Goal: Task Accomplishment & Management: Use online tool/utility

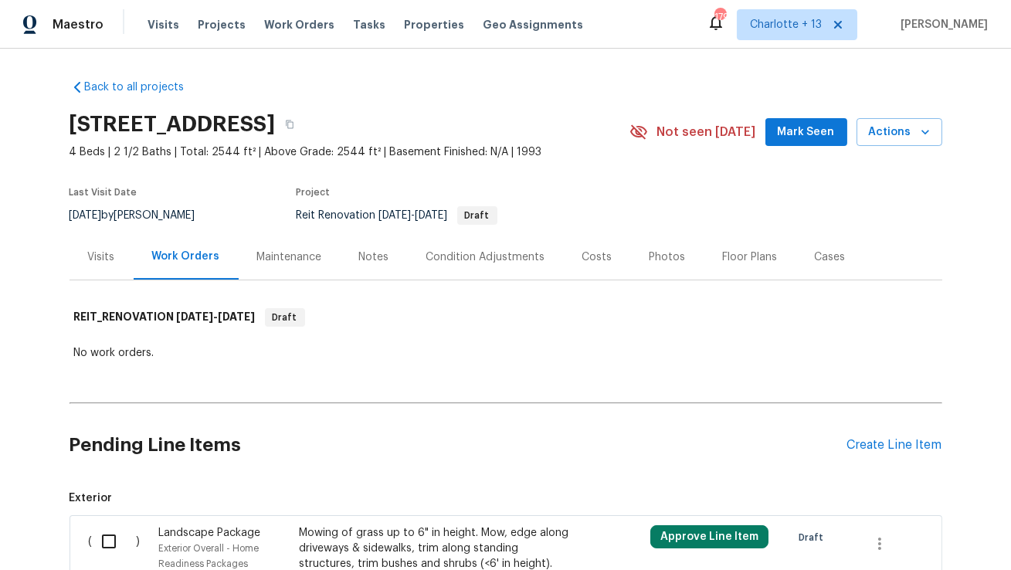
scroll to position [248, 0]
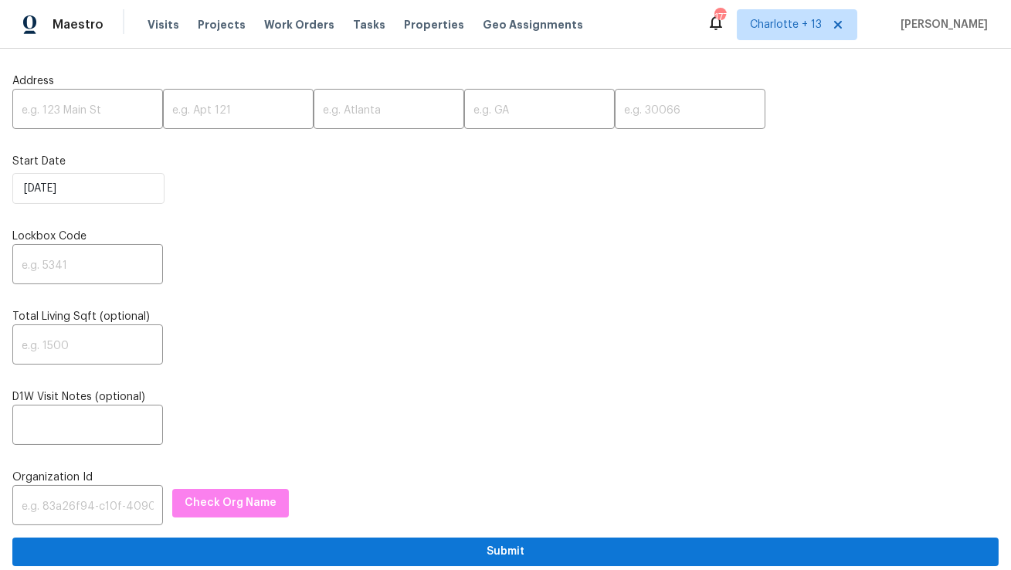
click at [82, 113] on input "text" at bounding box center [87, 111] width 151 height 36
paste input "[STREET_ADDRESS]"
click at [114, 107] on input "2839 Long Way, Decatur, GA 30032" at bounding box center [87, 111] width 151 height 36
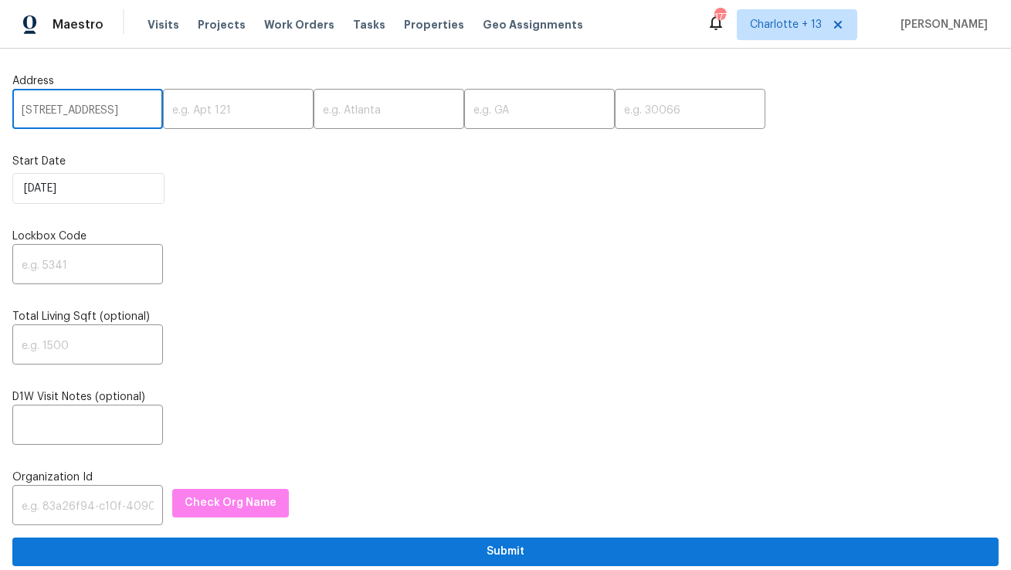
scroll to position [0, 26]
type input "2839 Long Way, Decatur, GA"
click at [615, 114] on input "text" at bounding box center [690, 111] width 151 height 36
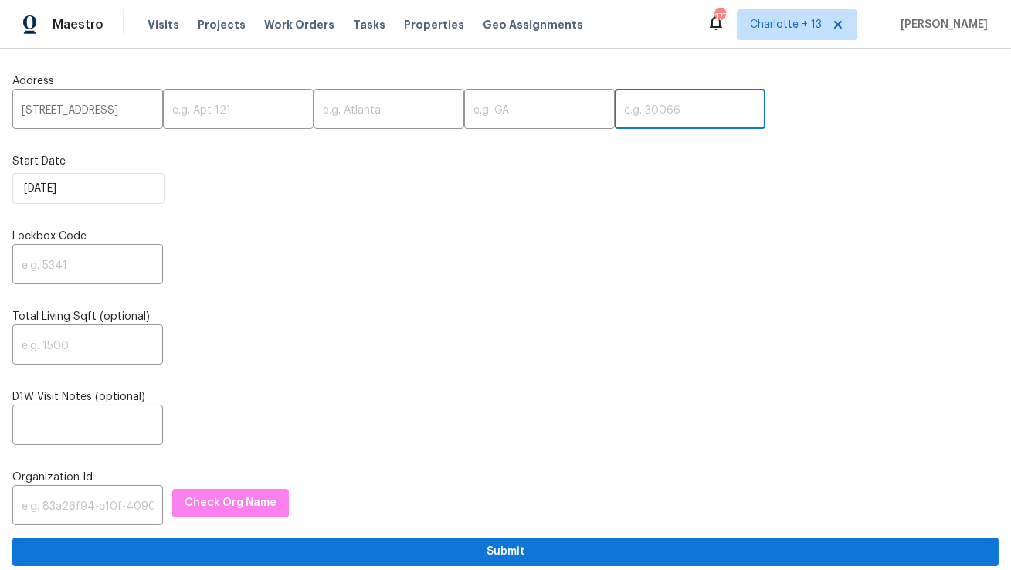
paste input "30032"
type input "30032"
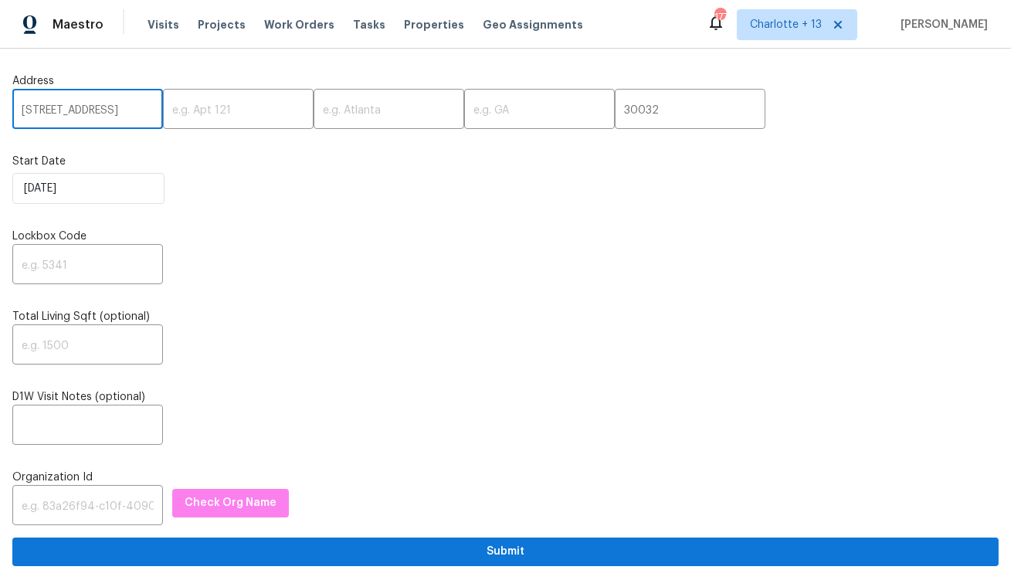
click at [124, 114] on input "2839 Long Way, Decatur, GA" at bounding box center [87, 111] width 151 height 36
type input "2839 Long Way,, GA"
click at [313, 117] on input "text" at bounding box center [388, 111] width 151 height 36
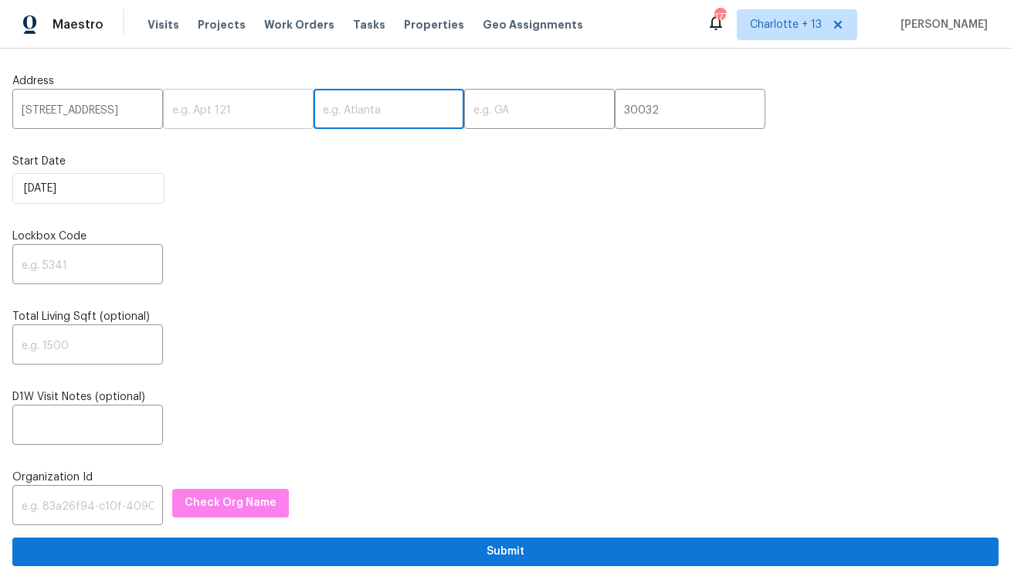
paste input "Decatur"
type input "Decatur"
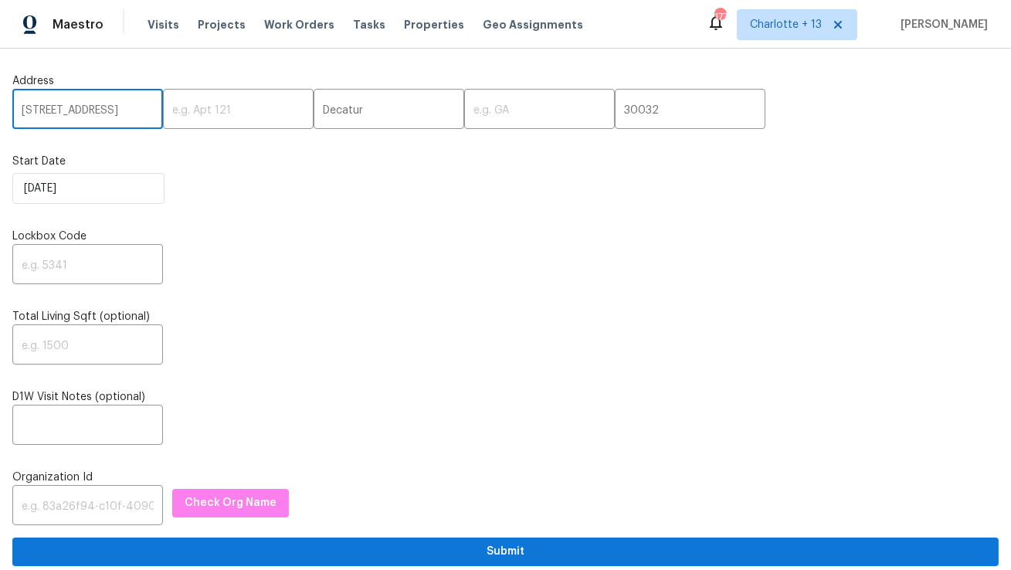
click at [115, 114] on input "2839 Long Way,, GA" at bounding box center [87, 111] width 151 height 36
type input "2839 Long Way,,"
click at [464, 109] on input "text" at bounding box center [539, 111] width 151 height 36
paste input "GA"
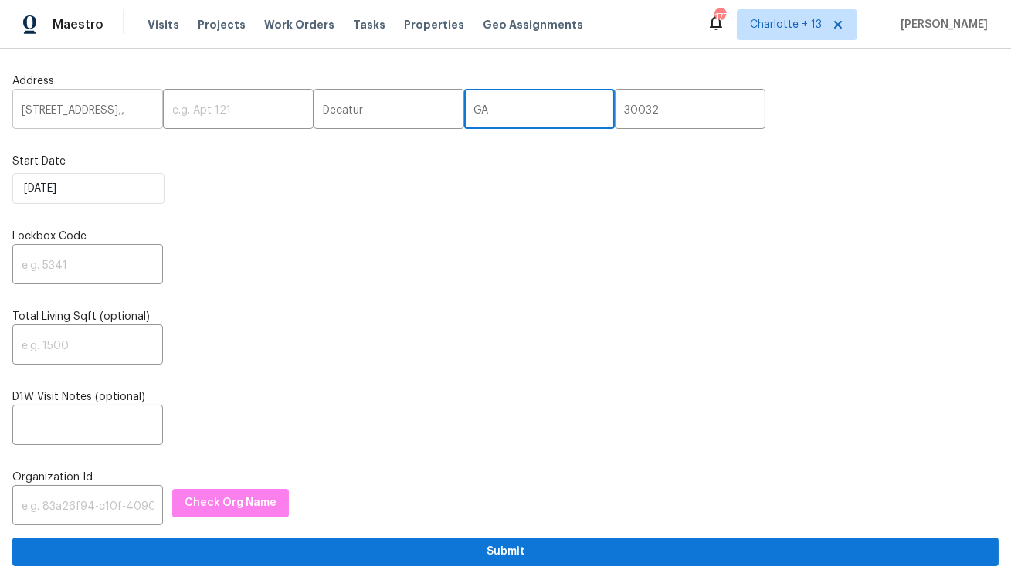
type input "GA"
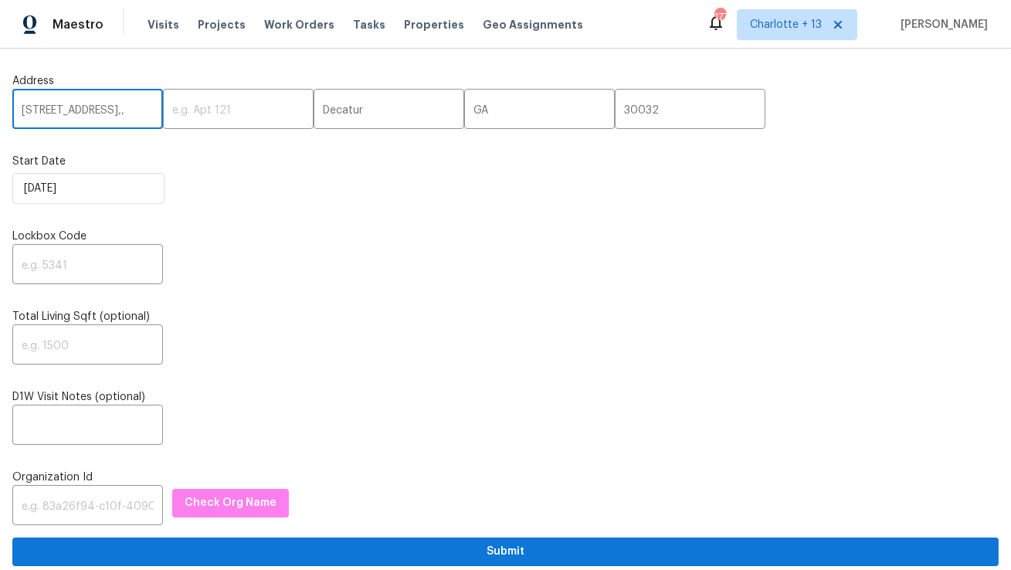
click at [120, 112] on input "2839 Long Way,," at bounding box center [87, 111] width 151 height 36
type input "2839 Long Way"
click at [93, 261] on input "text" at bounding box center [87, 266] width 151 height 36
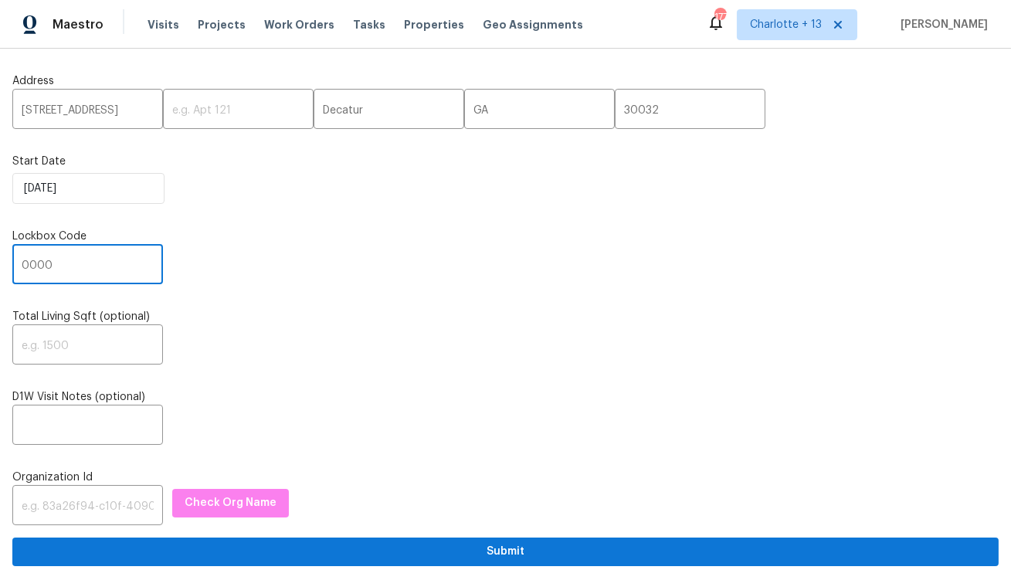
type input "0000"
click at [97, 496] on input "text" at bounding box center [87, 507] width 151 height 36
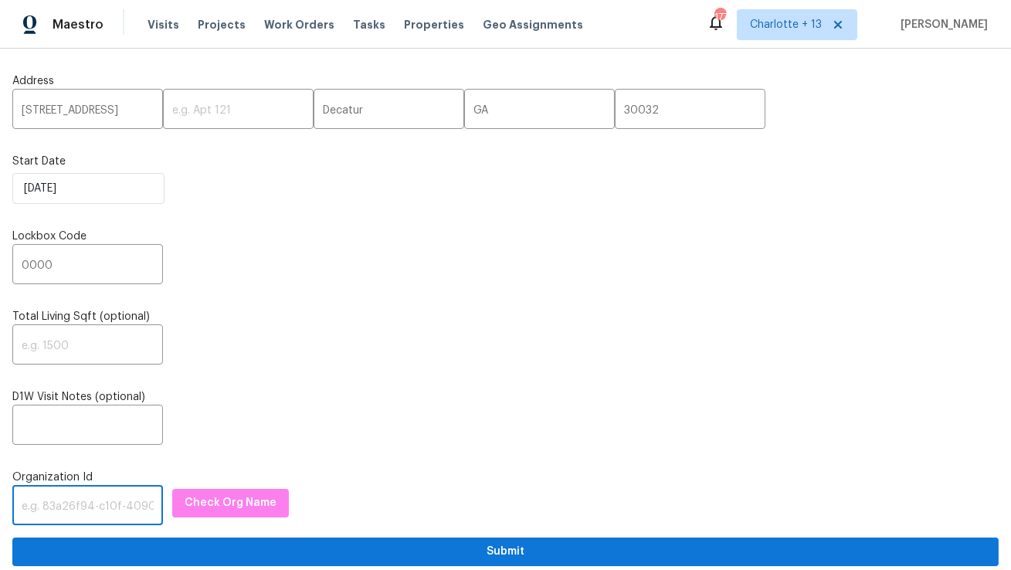
paste input "1349d153-b359-4f9b-b4dd-758ff939cc37"
type input "1349d153-b359-4f9b-b4dd-758ff939cc37"
click at [218, 507] on span "Check Org Name" at bounding box center [231, 502] width 92 height 19
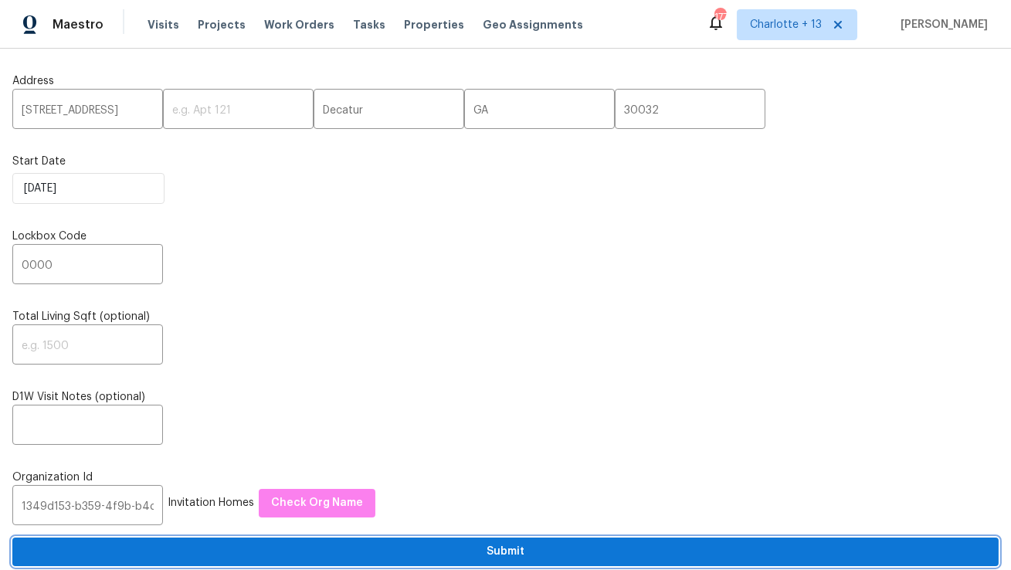
click at [253, 552] on span "Submit" at bounding box center [505, 551] width 961 height 19
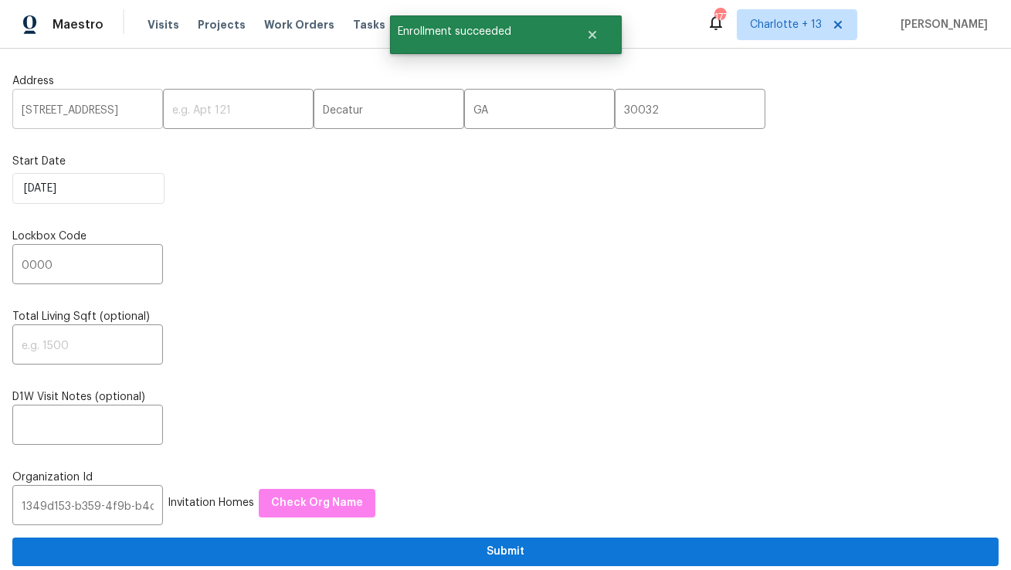
click at [70, 116] on input "2839 Long Way" at bounding box center [87, 111] width 151 height 36
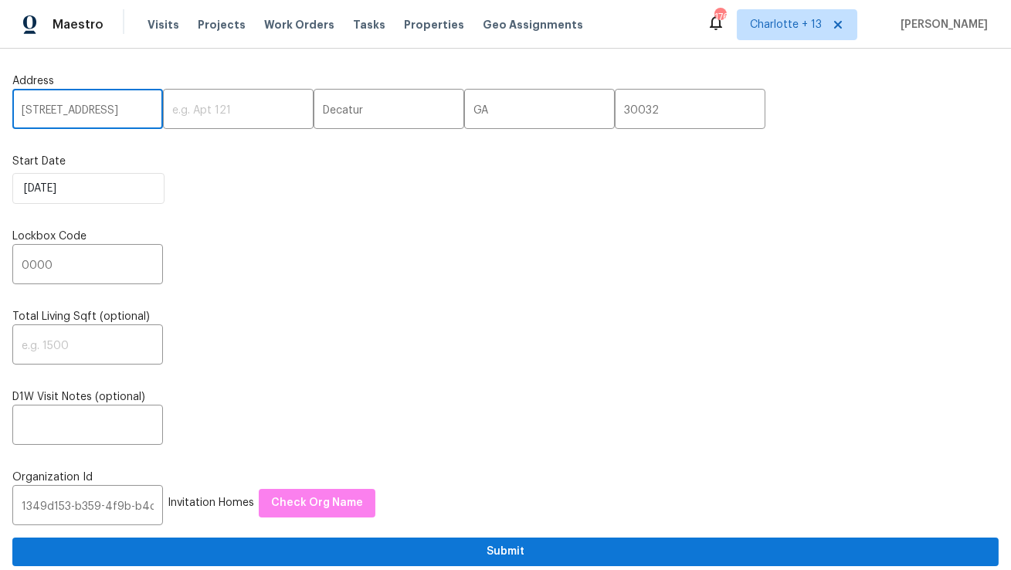
paste input "7219 Willowtex Dr, Humble, TX 77396"
click at [119, 110] on input "7219 Willowtex Dr, Humble, TX 77396" at bounding box center [87, 111] width 151 height 36
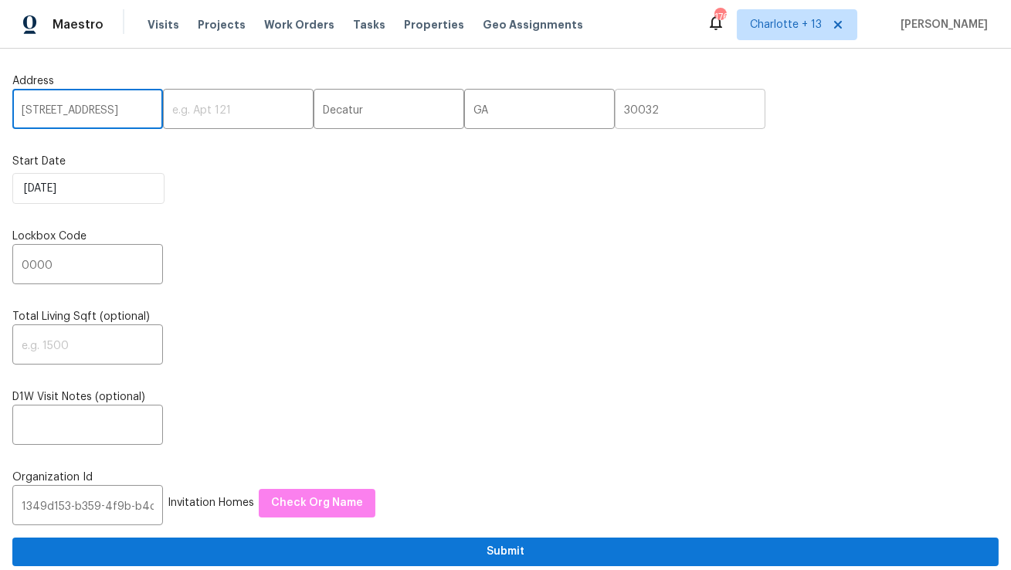
type input "7219 Willowtex Dr, Humble, TX"
click at [615, 106] on input "30032" at bounding box center [690, 111] width 151 height 36
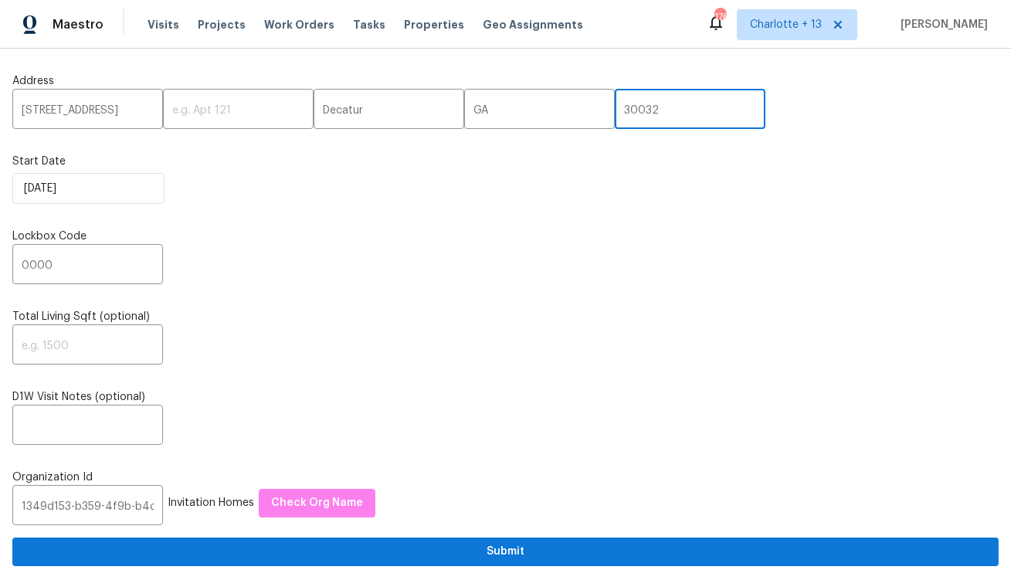
click at [615, 106] on input "30032" at bounding box center [690, 111] width 151 height 36
paste input "77396"
type input "77396"
click at [127, 116] on input "7219 Willowtex Dr, Humble, TX" at bounding box center [87, 111] width 151 height 36
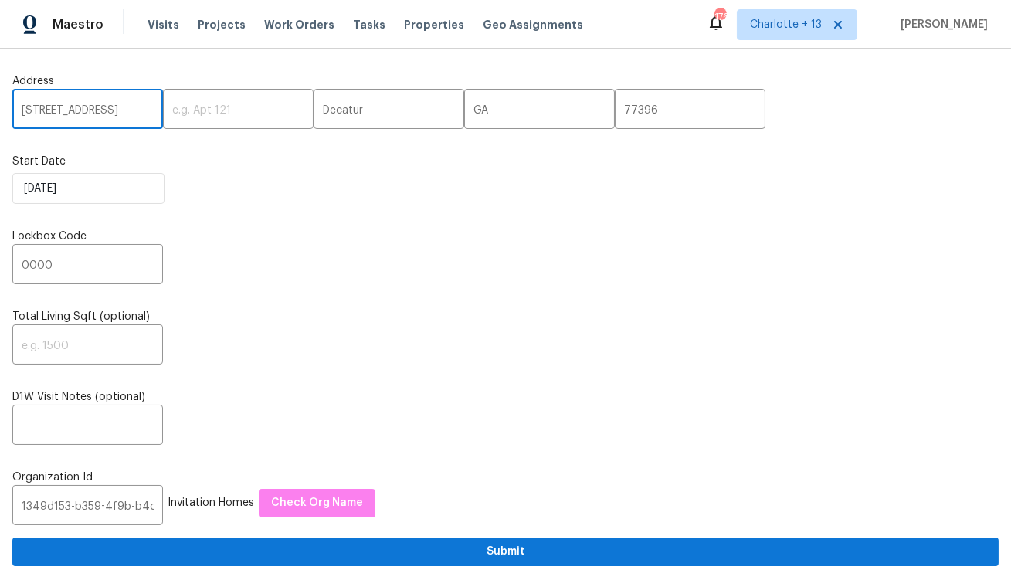
click at [127, 116] on input "7219 Willowtex Dr, Humble, TX" at bounding box center [87, 111] width 151 height 36
type input "7219 Willowtex Dr,, TX"
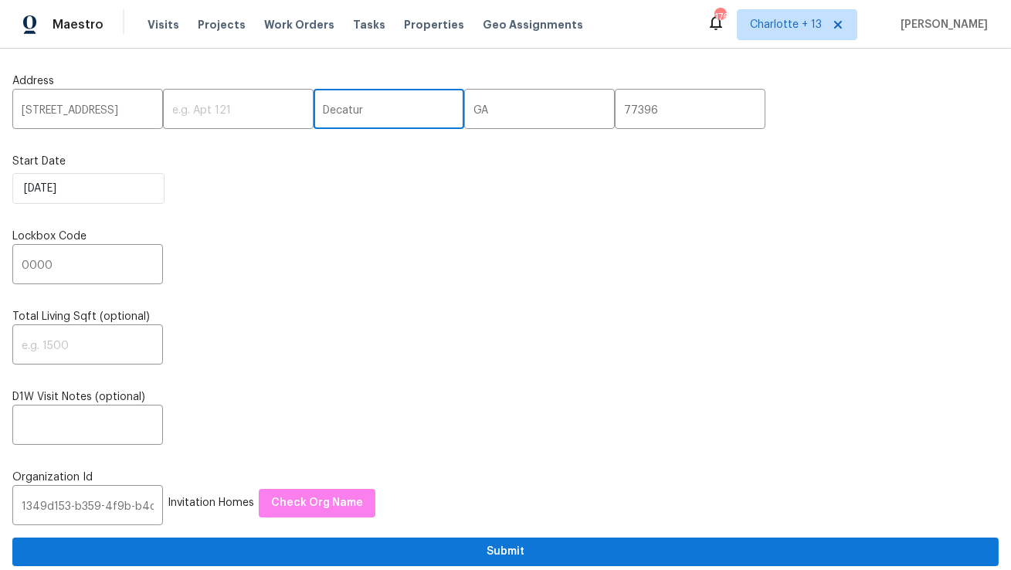
click at [314, 111] on input "Decatur" at bounding box center [388, 111] width 151 height 36
paste input "Humble"
type input "Humble"
click at [129, 110] on input "7219 Willowtex Dr,, TX" at bounding box center [87, 111] width 151 height 36
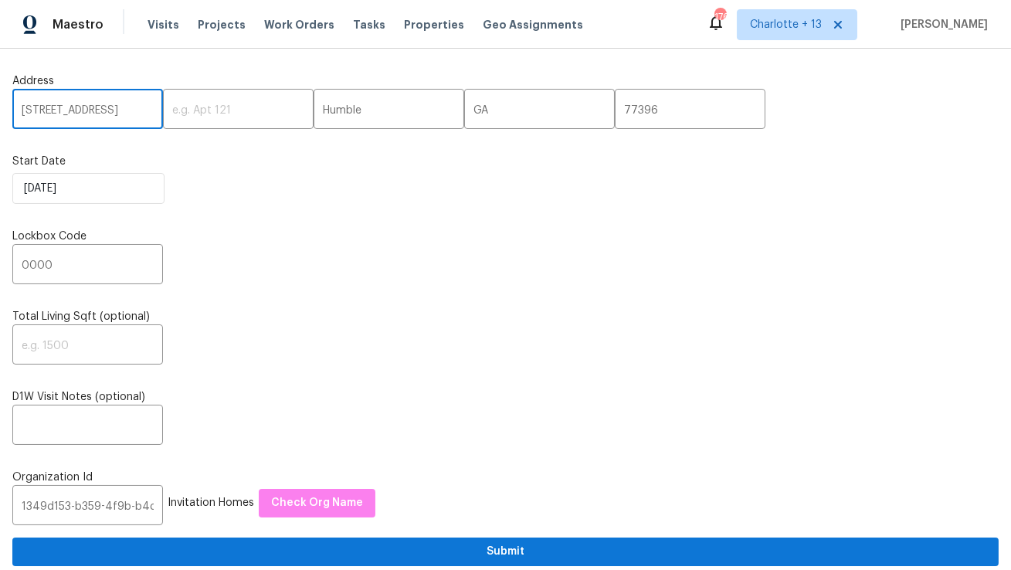
click at [129, 110] on input "7219 Willowtex Dr,, TX" at bounding box center [87, 111] width 151 height 36
type input "7219 Willowtex Dr,,"
click at [464, 110] on input "GA" at bounding box center [539, 111] width 151 height 36
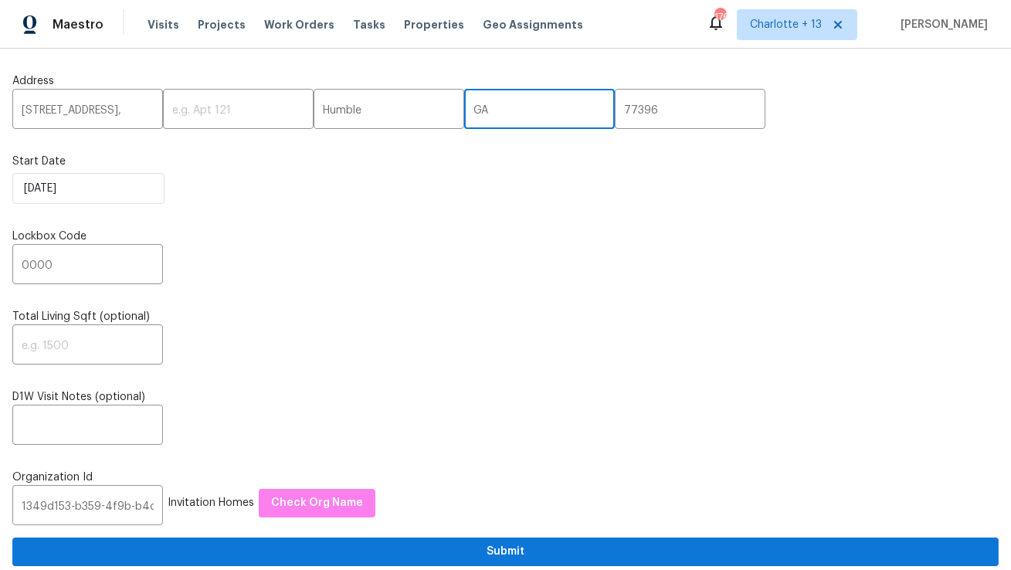
click at [464, 110] on input "GA" at bounding box center [539, 111] width 151 height 36
paste input "TX"
type input "TX"
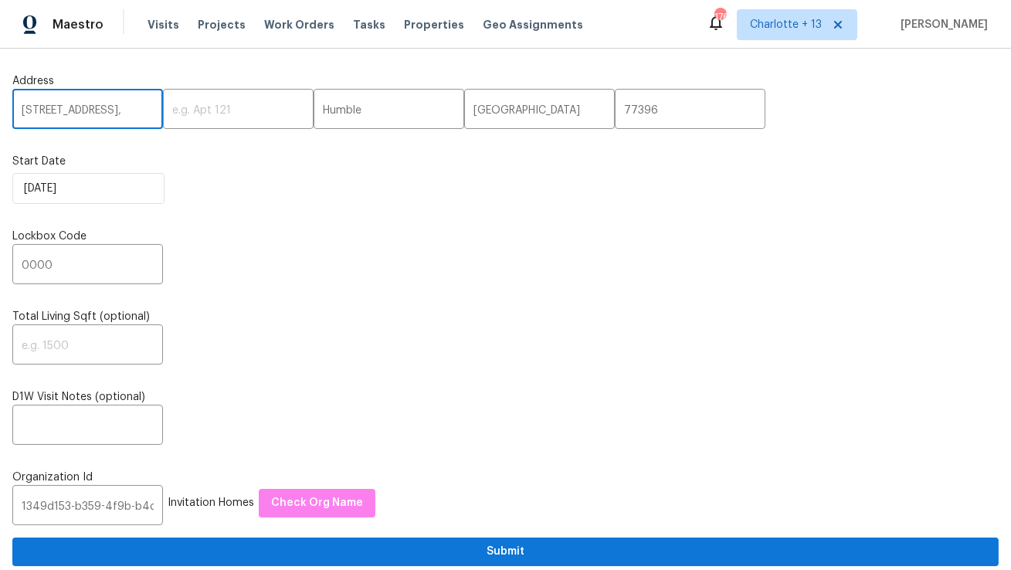
click at [126, 105] on input "7219 Willowtex Dr,," at bounding box center [87, 111] width 151 height 36
type input "7219 Willowtex Dr"
click at [77, 269] on input "0000" at bounding box center [87, 266] width 151 height 36
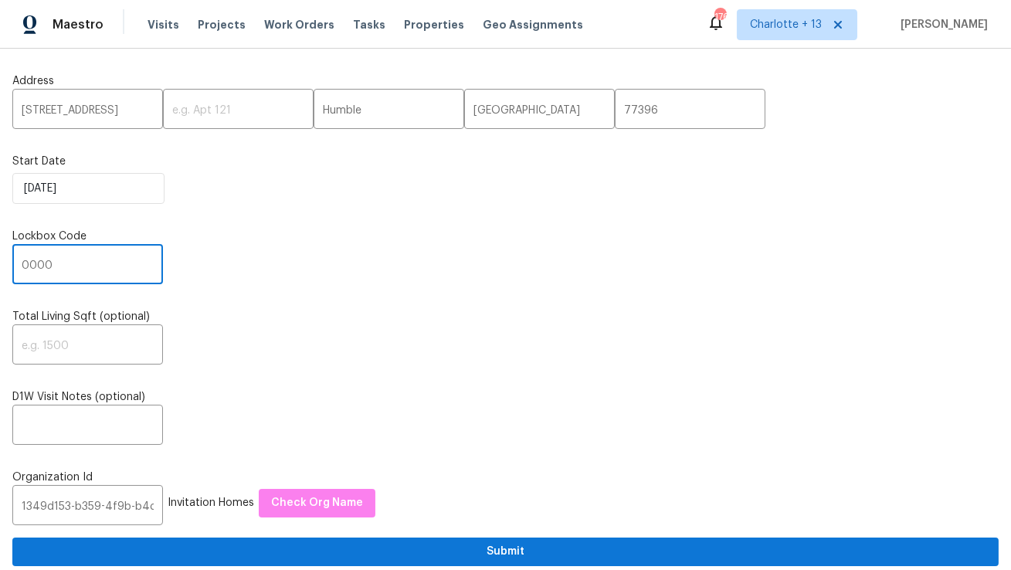
click at [77, 269] on input "0000" at bounding box center [87, 266] width 151 height 36
paste input "3032"
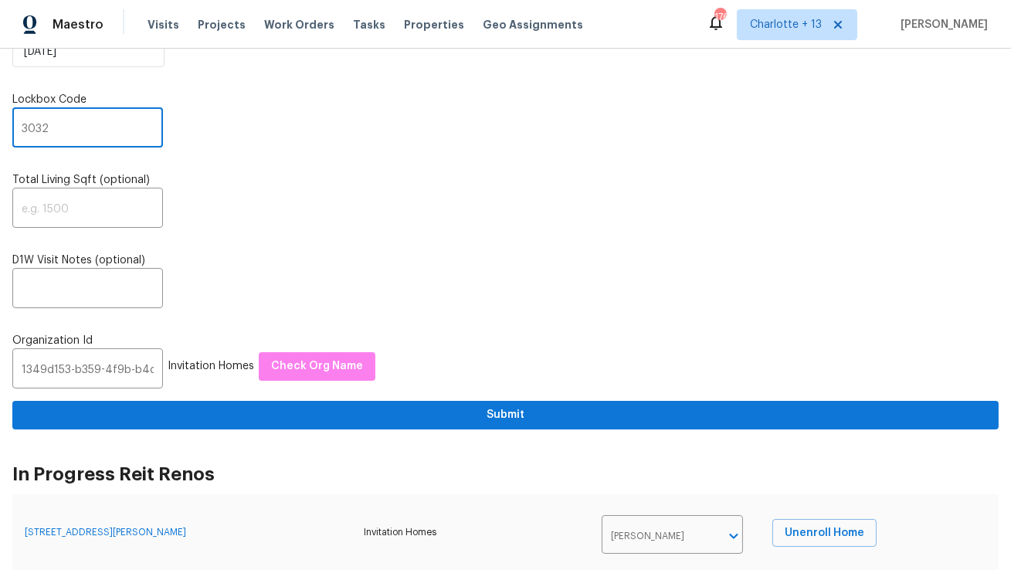
type input "3032"
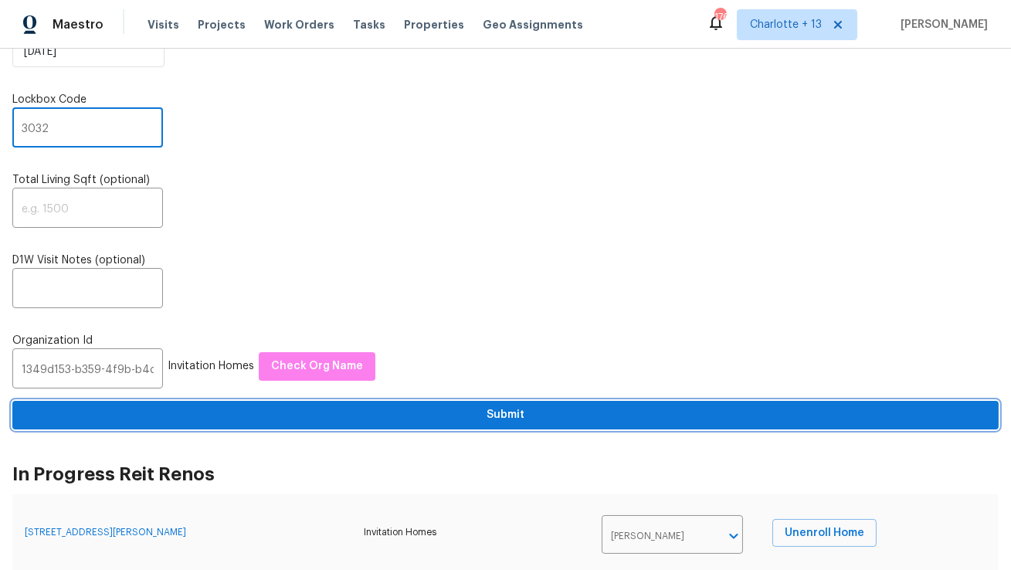
click at [274, 418] on span "Submit" at bounding box center [505, 414] width 961 height 19
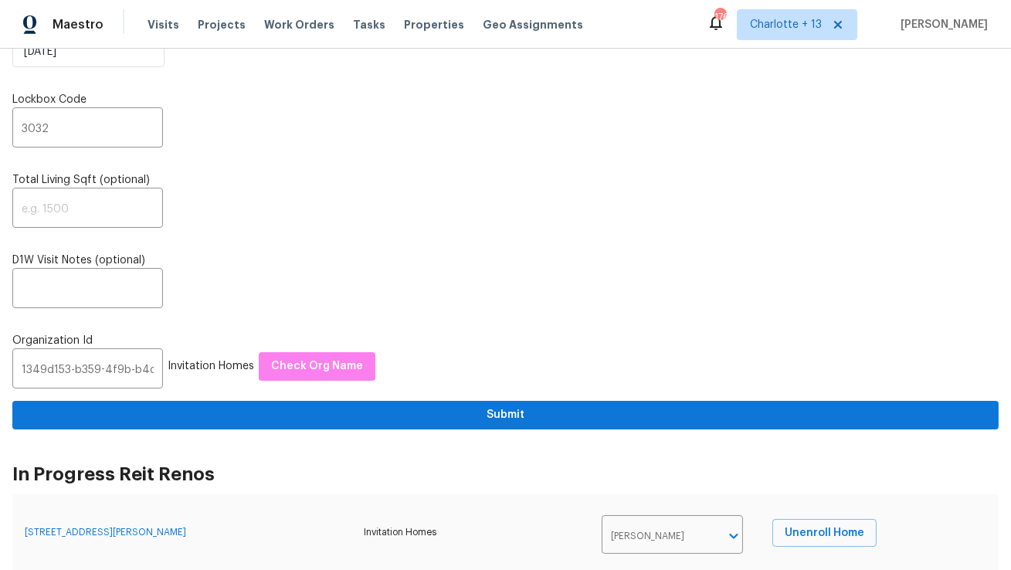
scroll to position [0, 0]
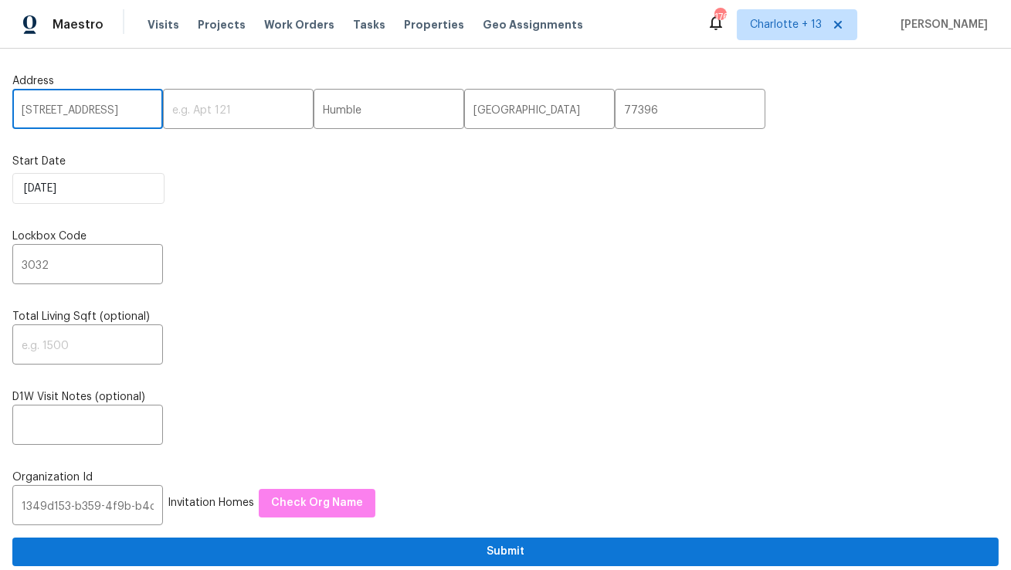
click at [83, 115] on input "7219 Willowtex Dr" at bounding box center [87, 111] width 151 height 36
click at [103, 88] on label "Address" at bounding box center [505, 80] width 986 height 15
click at [107, 110] on input "7219 Willowtex Dr" at bounding box center [87, 111] width 151 height 36
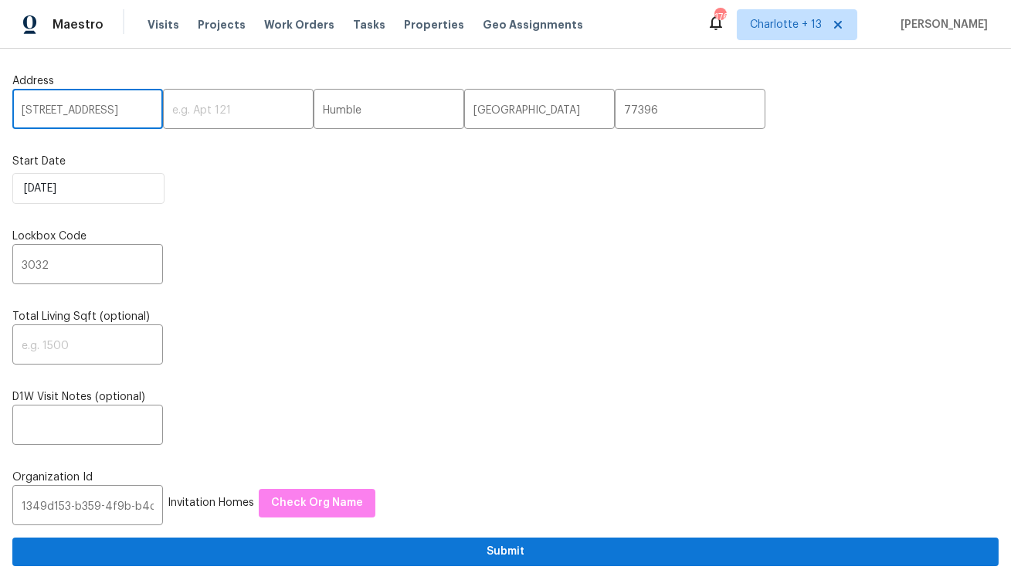
click at [111, 112] on input "7219 Willowtex Dr" at bounding box center [87, 111] width 151 height 36
paste input "2931 Two Lake Cir, Atlanta, GA 30349"
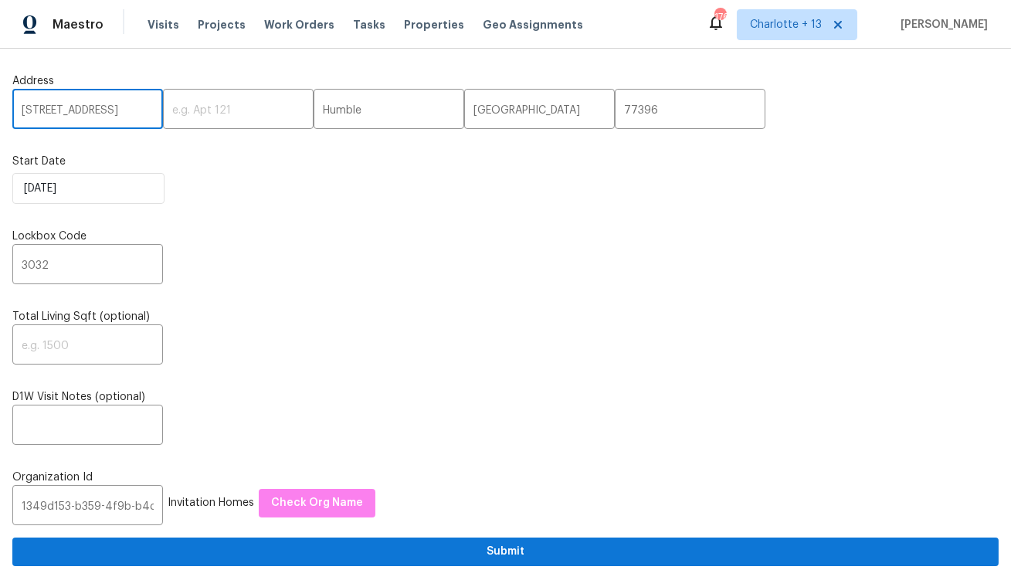
click at [114, 112] on input "2931 Two Lake Cir, Atlanta, GA 30349" at bounding box center [87, 111] width 151 height 36
type input "2931 Two Lake Cir, Atlanta, GA"
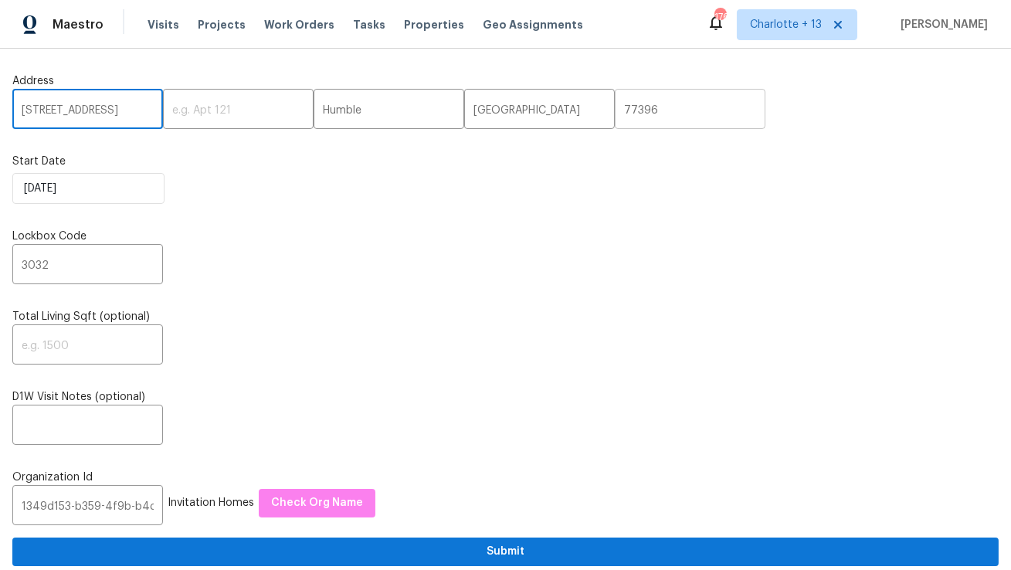
click at [615, 110] on input "77396" at bounding box center [690, 111] width 151 height 36
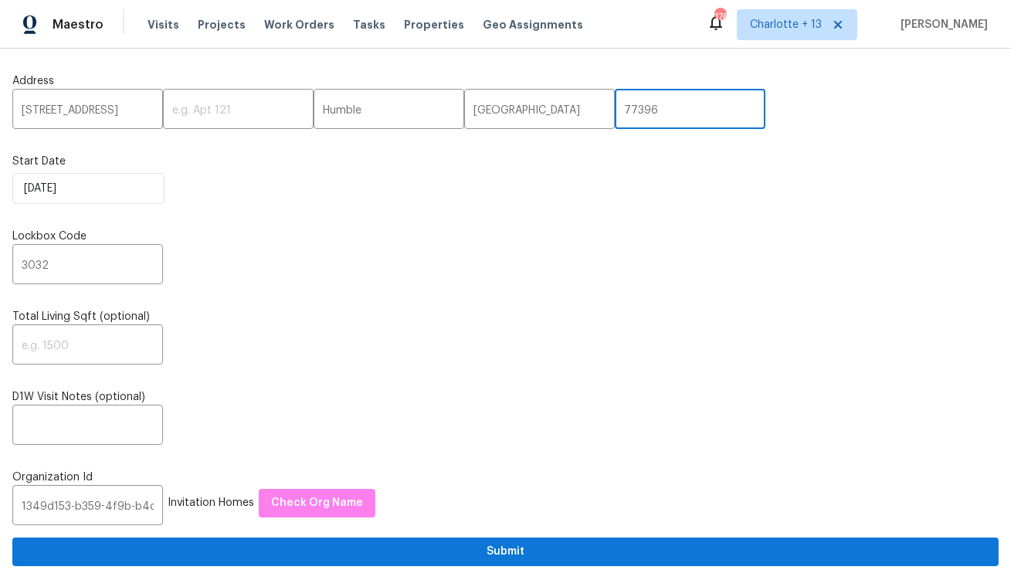
click at [615, 110] on input "77396" at bounding box center [690, 111] width 151 height 36
paste input "30349"
type input "30349"
click at [464, 114] on input "TX" at bounding box center [539, 111] width 151 height 36
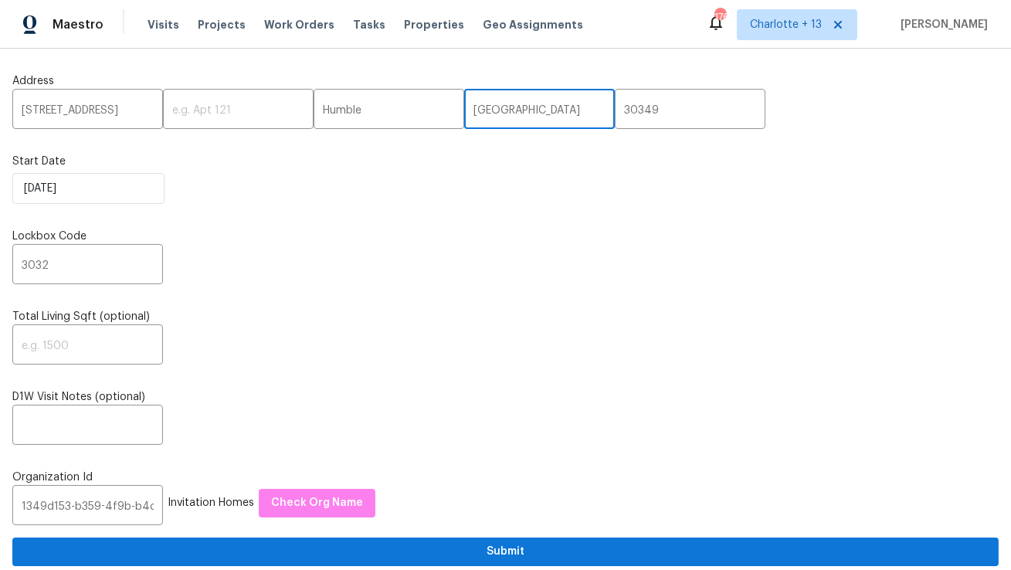
click at [464, 114] on input "TX" at bounding box center [539, 111] width 151 height 36
type input "GA"
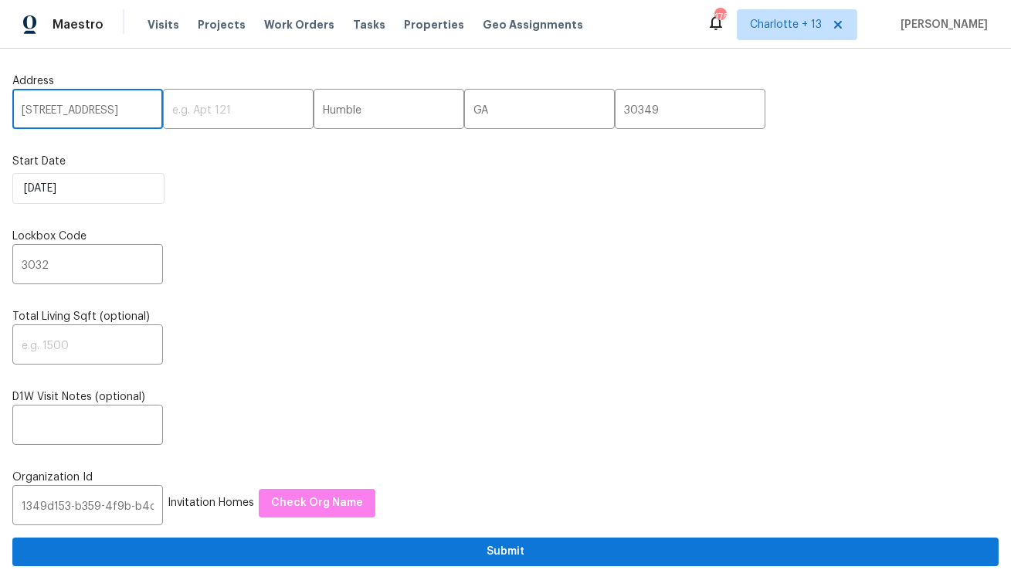
click at [134, 112] on input "2931 Two Lake Cir, Atlanta, GA" at bounding box center [87, 111] width 151 height 36
type input "2931 Two Lake Cir,, GA"
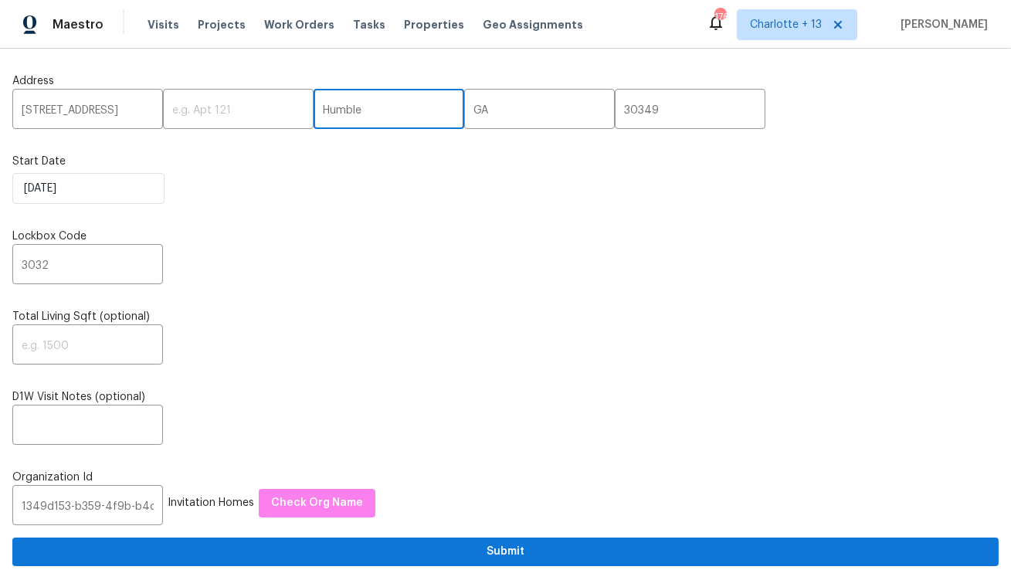
click at [325, 111] on input "Humble" at bounding box center [388, 111] width 151 height 36
paste input "Atlanta"
type input "Atlanta"
click at [137, 110] on input "2931 Two Lake Cir,, GA" at bounding box center [87, 111] width 151 height 36
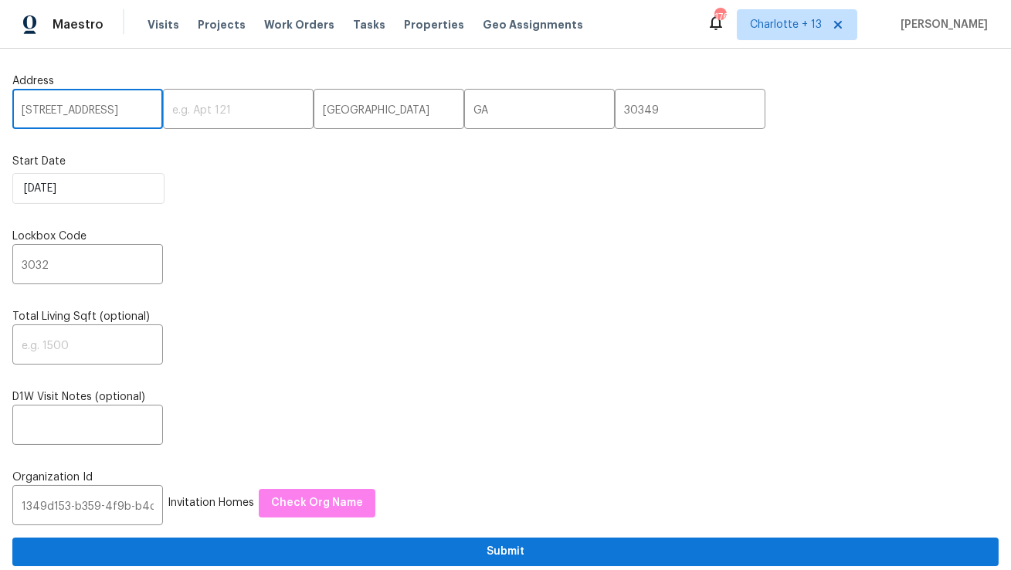
type input "2931 Two Lake Cir"
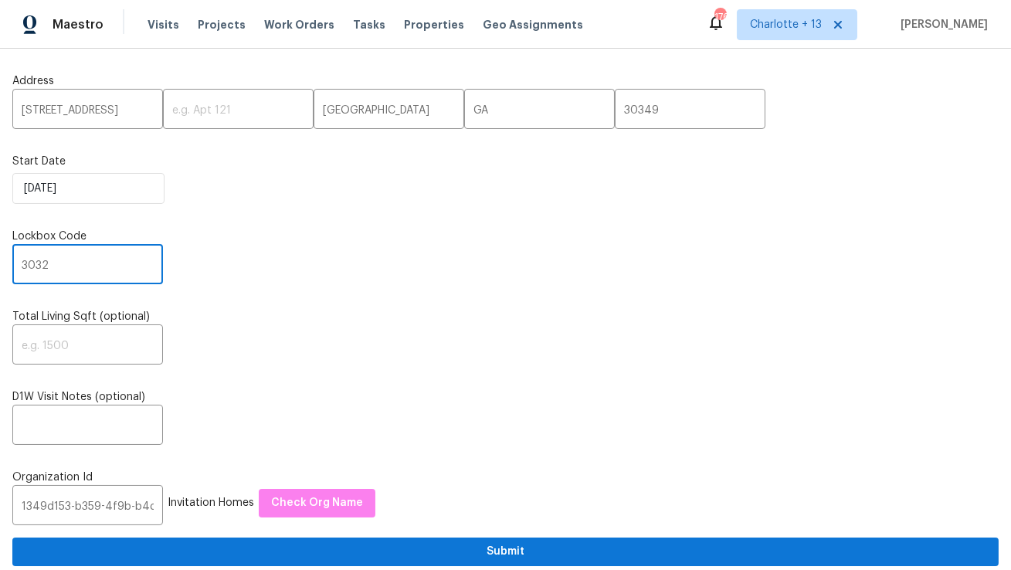
click at [86, 273] on input "3032" at bounding box center [87, 266] width 151 height 36
paste input "8729"
type input "8729"
click at [69, 498] on input "1349d153-b359-4f9b-b4dd-758ff939cc37" at bounding box center [87, 507] width 151 height 36
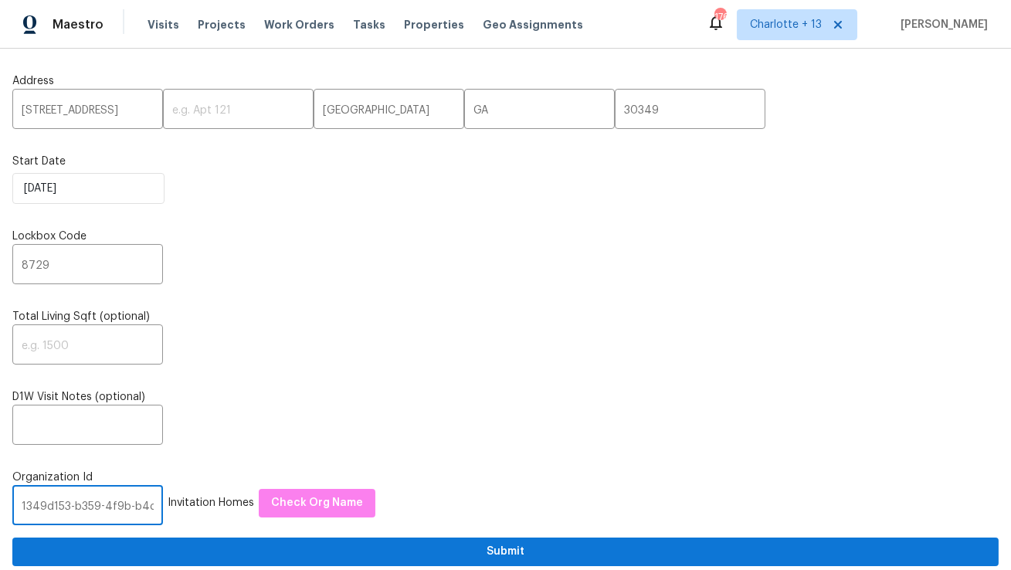
click at [69, 498] on input "1349d153-b359-4f9b-b4dd-758ff939cc37" at bounding box center [87, 507] width 151 height 36
paste input "845f7ff3-78ac-4044-be1e-2a70ff45d03f"
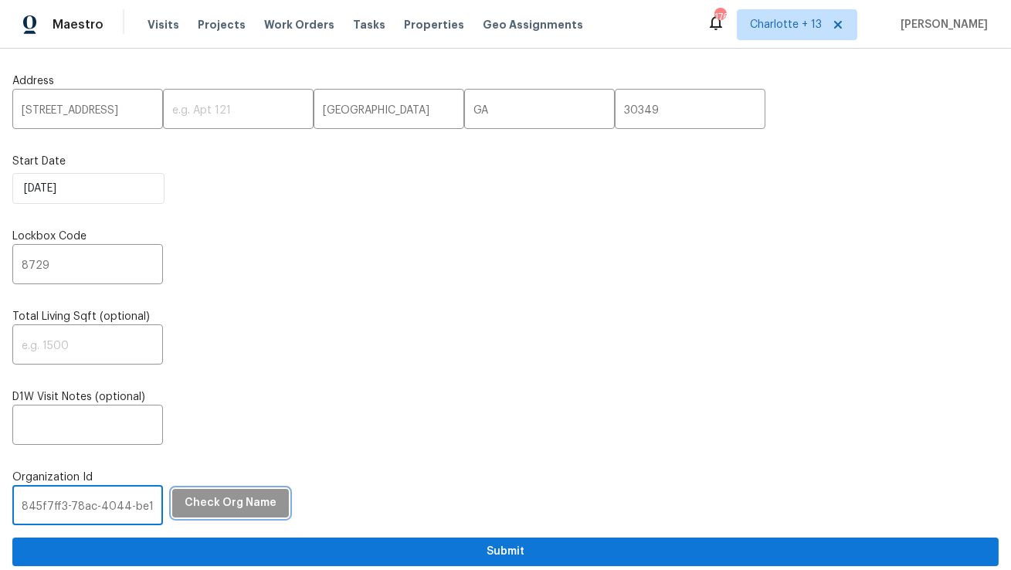
click at [215, 513] on span "Check Org Name" at bounding box center [231, 502] width 92 height 19
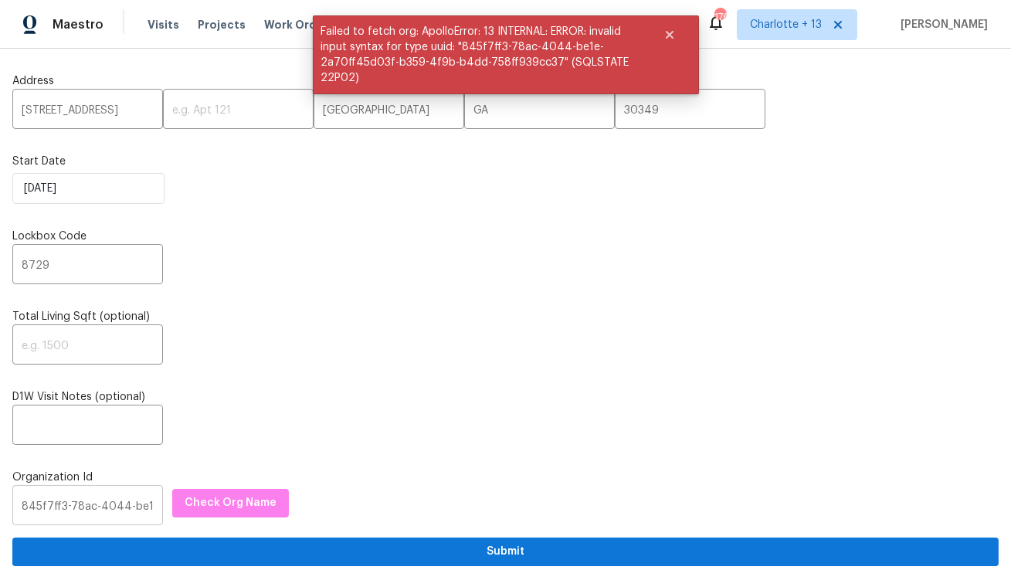
click at [89, 507] on input "845f7ff3-78ac-4044-be1e-2a70ff45d03f-b359-4f9b-b4dd-758ff939cc37" at bounding box center [87, 507] width 151 height 36
paste input "845f7ff3-78ac-4044-be1e-2a70ff45d03f"
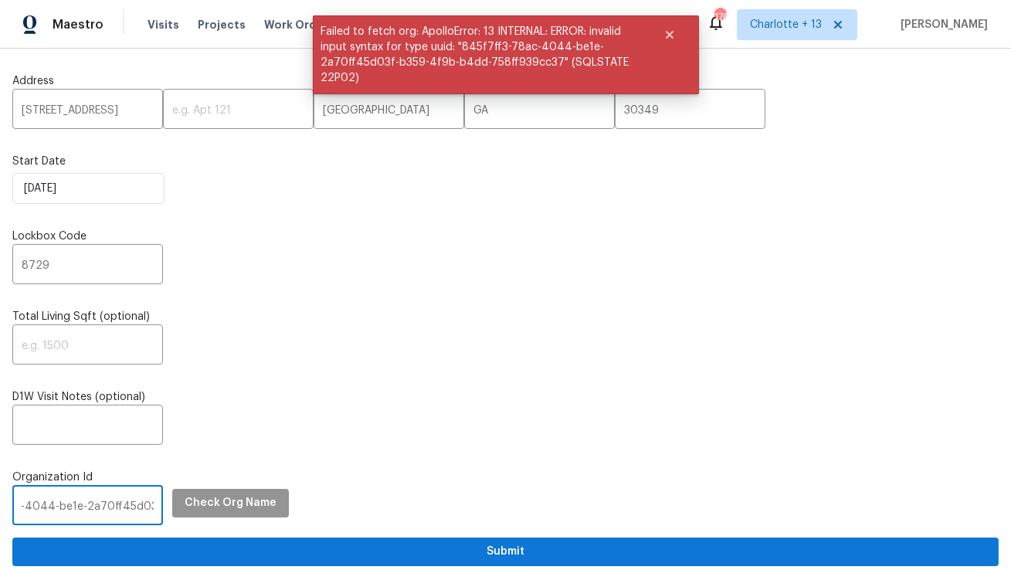
type input "845f7ff3-78ac845f7ff3-78ac-4044-be1e-2a70ff45d03f4044-be1e-2a70ff45d03f-b359-4f…"
click at [185, 513] on button "Check Org Name" at bounding box center [230, 503] width 117 height 29
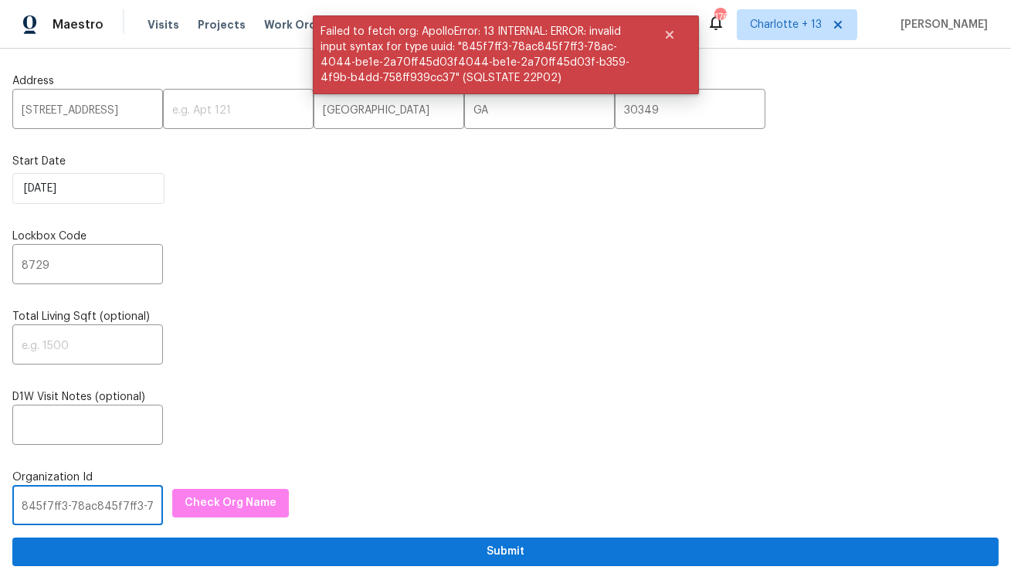
scroll to position [0, 439]
drag, startPoint x: 22, startPoint y: 510, endPoint x: 400, endPoint y: 512, distance: 378.3
click at [400, 512] on div "845f7ff3-78ac845f7ff3-78ac-4044-be1e-2a70ff45d03f4044-be1e-2a70ff45d03f-b359-4f…" at bounding box center [505, 507] width 986 height 36
paste input "845f7ff3-78ac-4044-be1e-2a70ff45d03f"
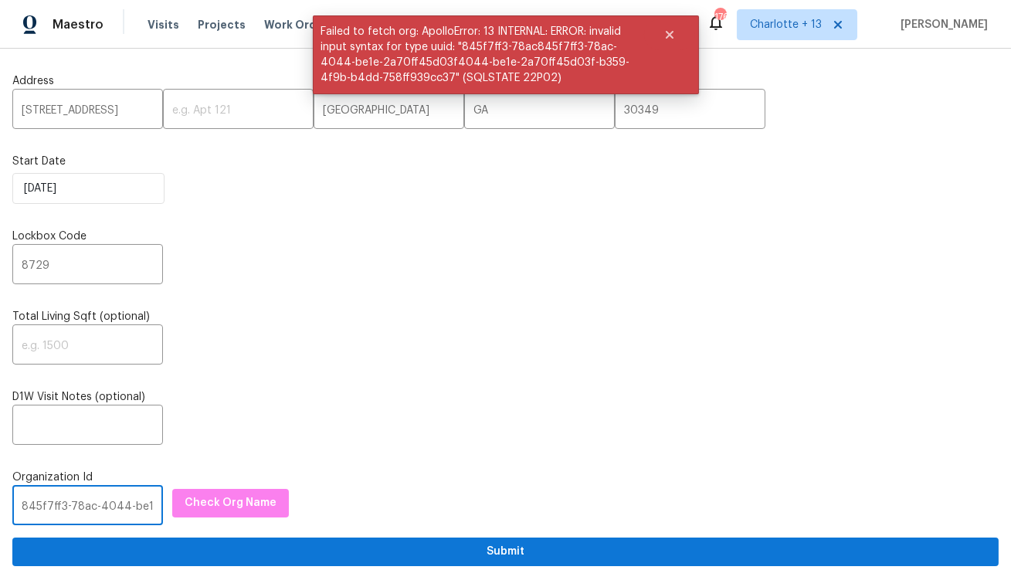
scroll to position [0, 82]
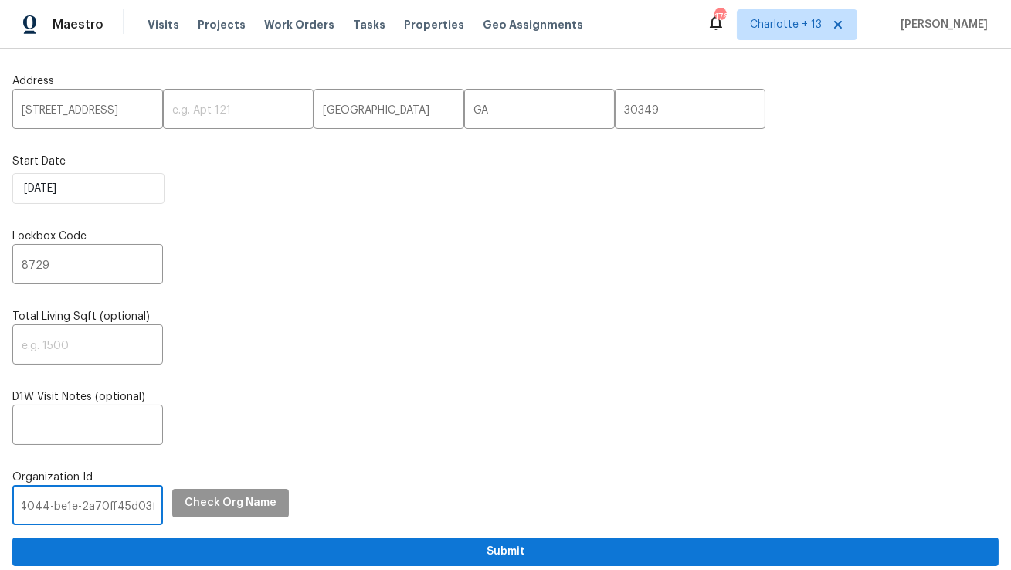
type input "845f7ff3-78ac-4044-be1e-2a70ff45d03f"
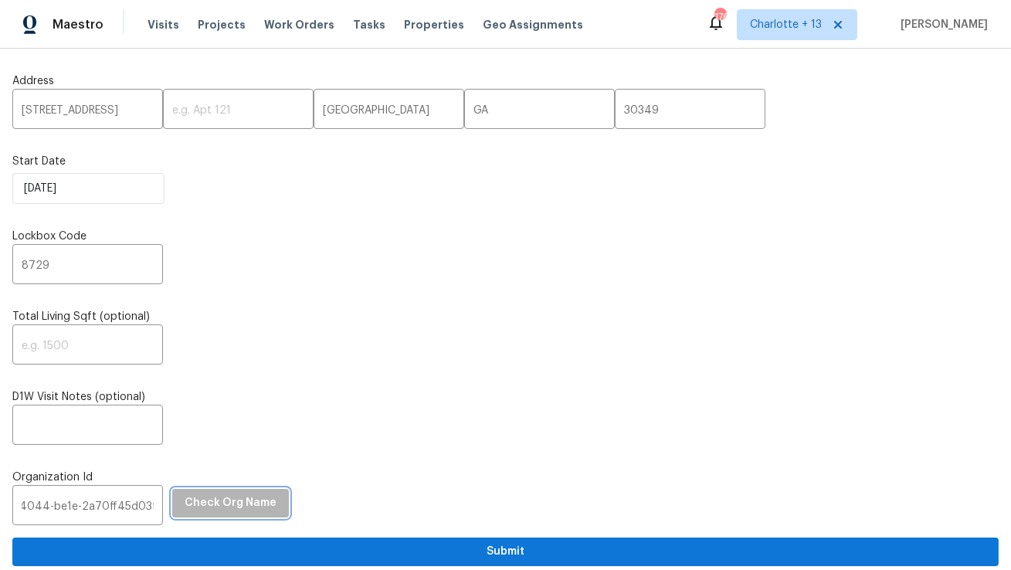
scroll to position [0, 0]
click at [220, 500] on span "Check Org Name" at bounding box center [231, 502] width 92 height 19
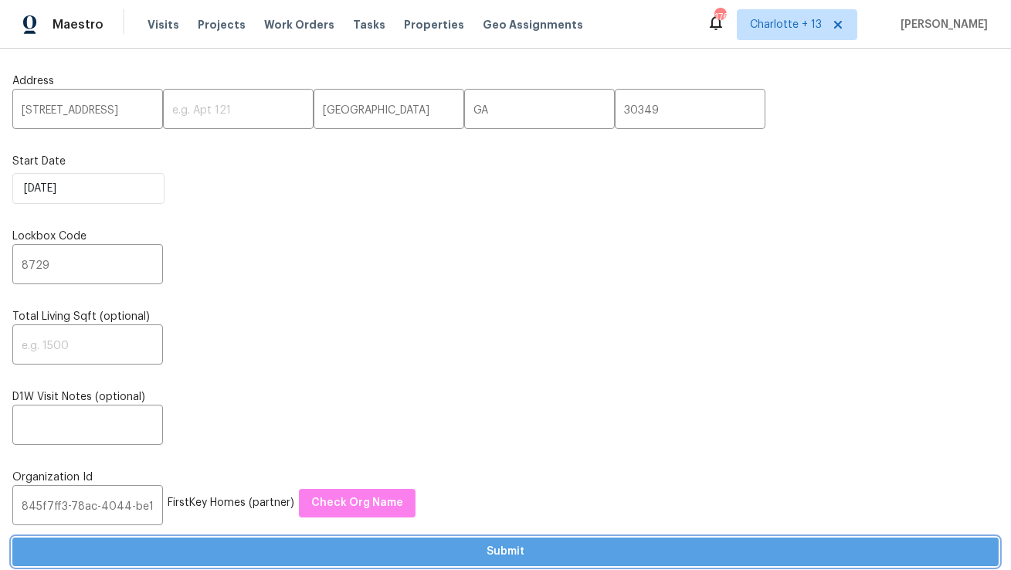
click at [344, 556] on span "Submit" at bounding box center [505, 551] width 961 height 19
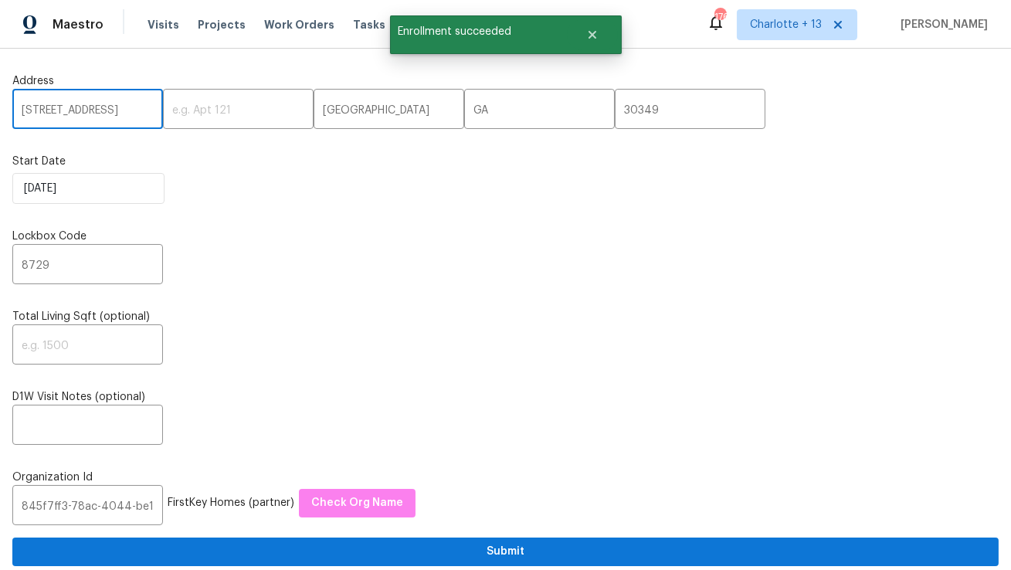
click at [59, 113] on input "2931 Two Lake Cir" at bounding box center [87, 111] width 151 height 36
click at [161, 25] on span "Visits" at bounding box center [163, 24] width 32 height 15
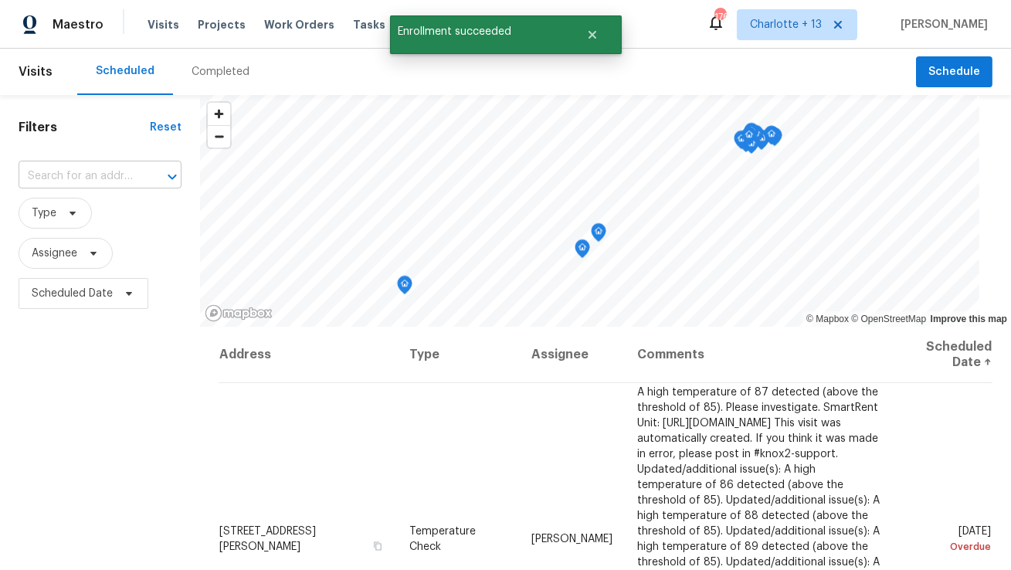
click at [96, 176] on input "text" at bounding box center [79, 176] width 120 height 24
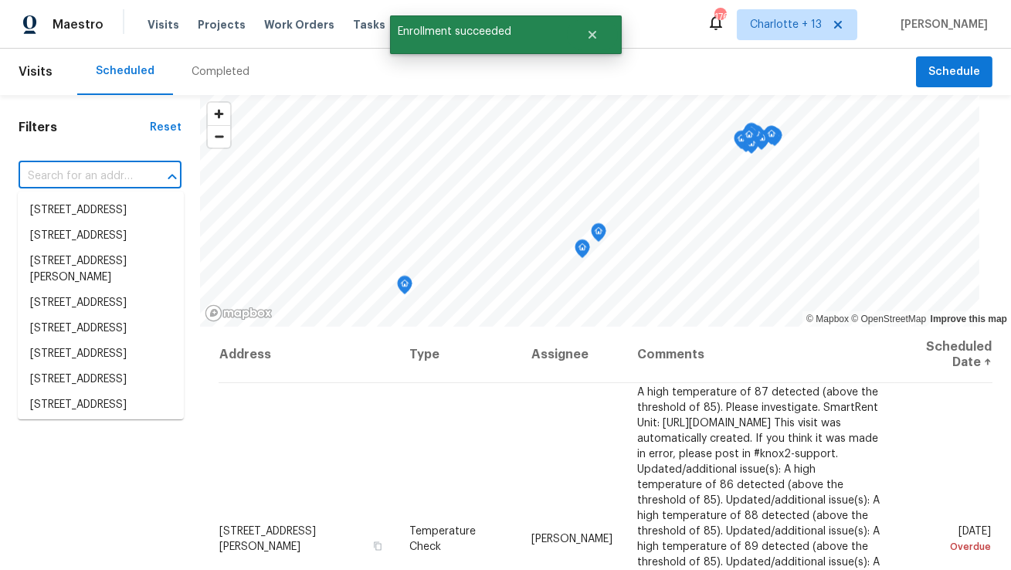
paste input "2931 Two Lake Cir"
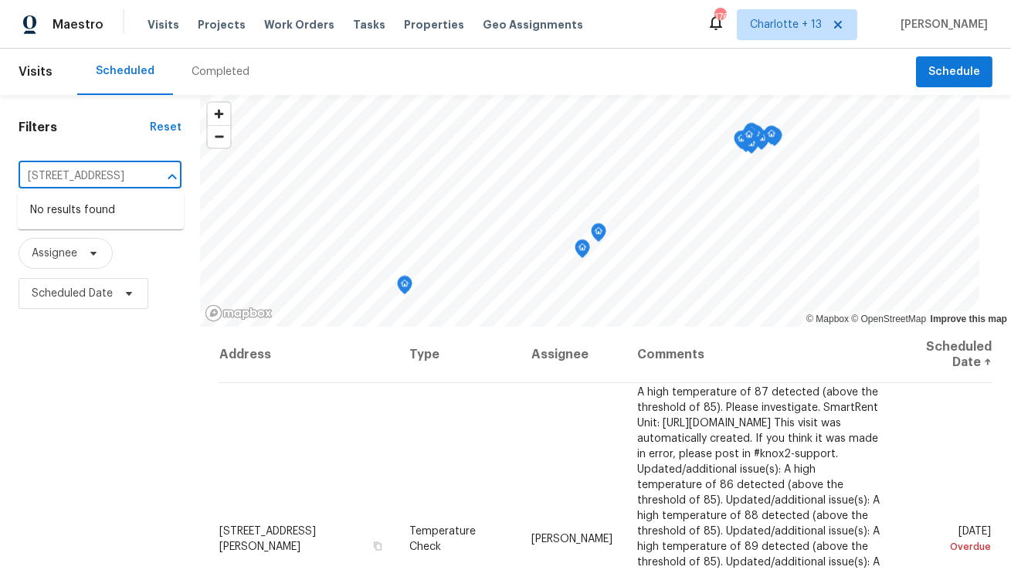
type input "2931 Two Lake Cir"
click at [822, 26] on span "Charlotte + 13" at bounding box center [786, 24] width 72 height 15
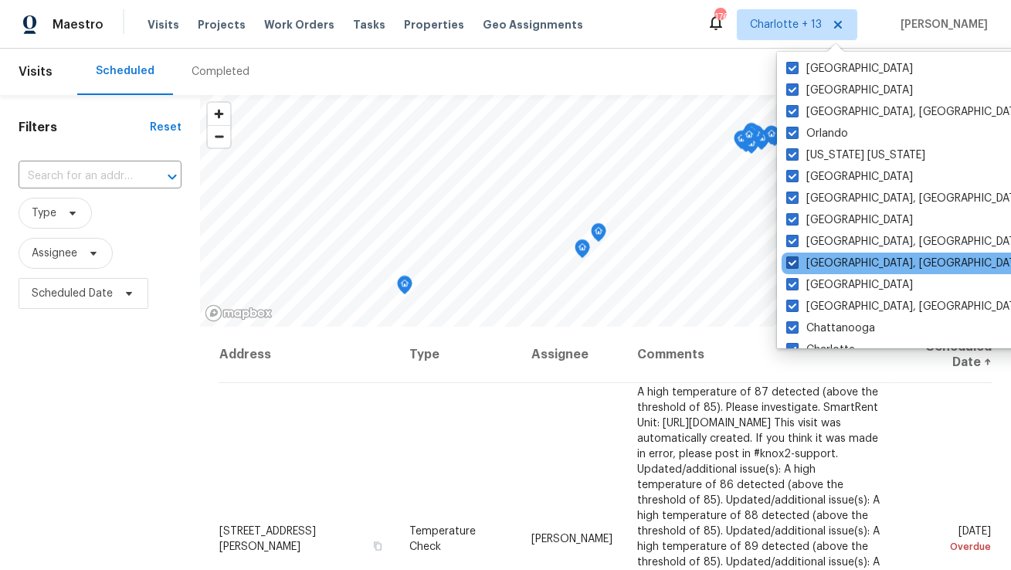
scroll to position [183, 0]
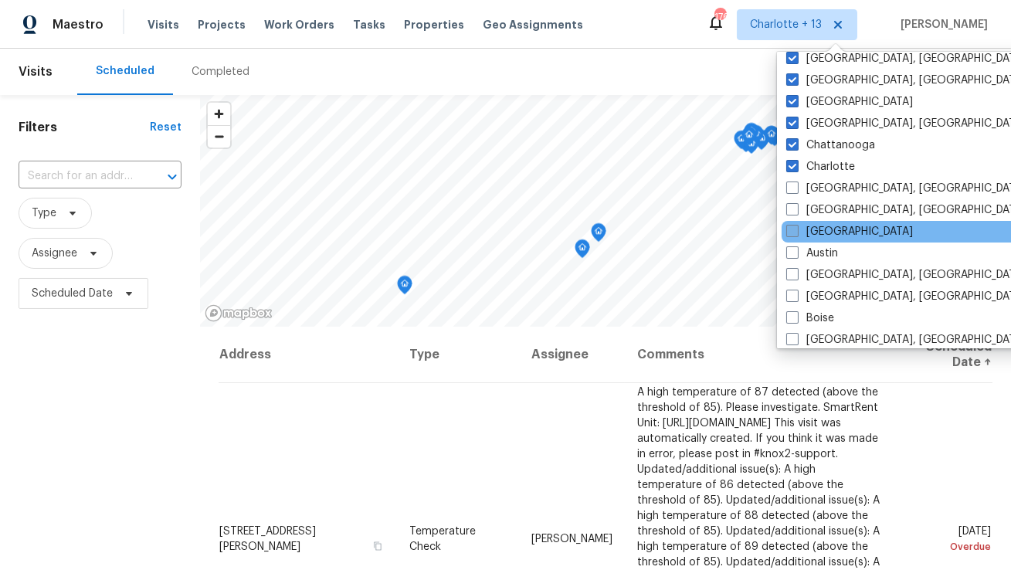
click at [821, 227] on label "Atlanta" at bounding box center [849, 231] width 127 height 15
click at [796, 227] on input "Atlanta" at bounding box center [791, 229] width 10 height 10
checkbox input "true"
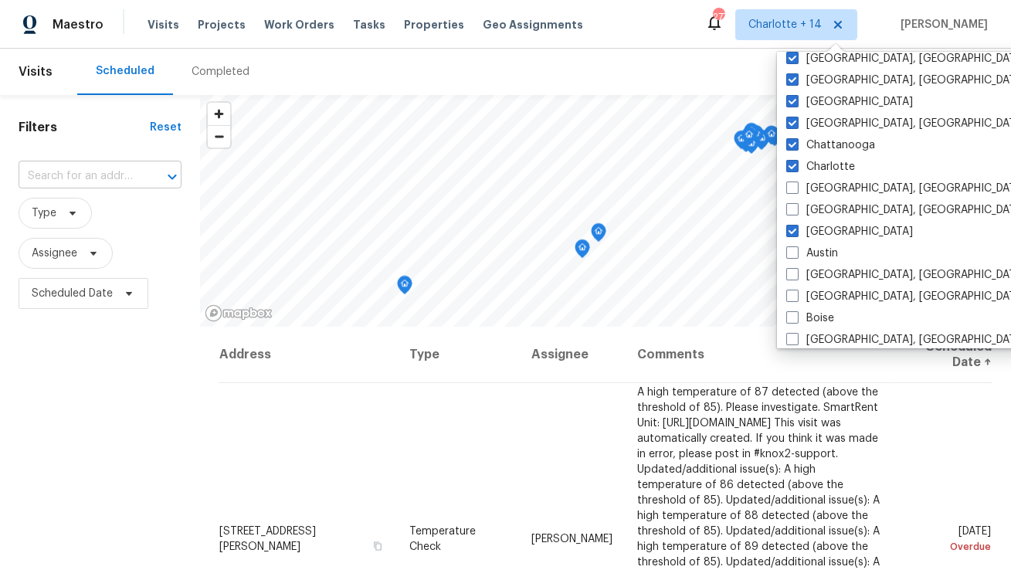
click at [115, 168] on input "text" at bounding box center [79, 176] width 120 height 24
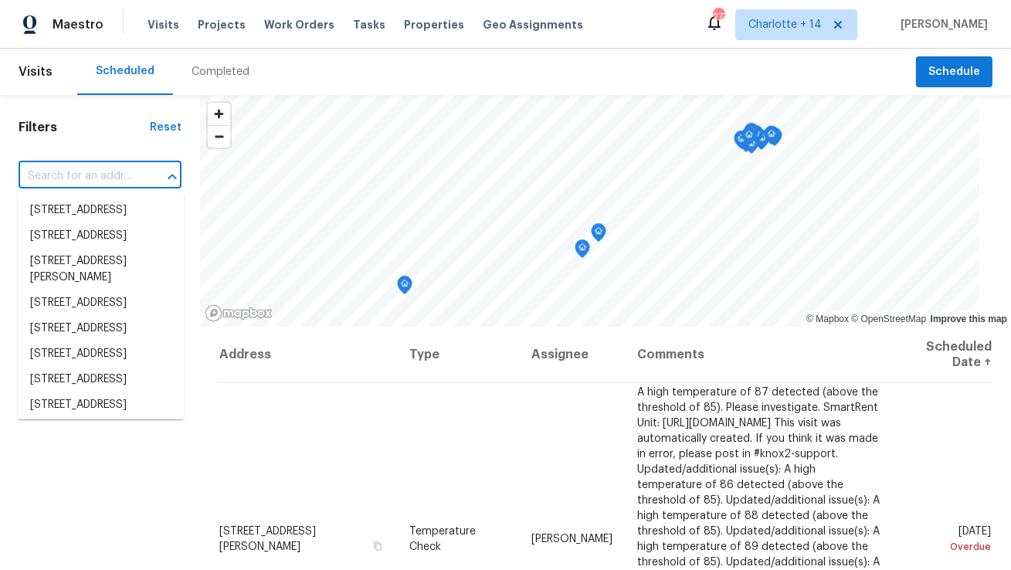
paste input "2931 Two Lake Cir"
type input "2931 Two Lake Cir"
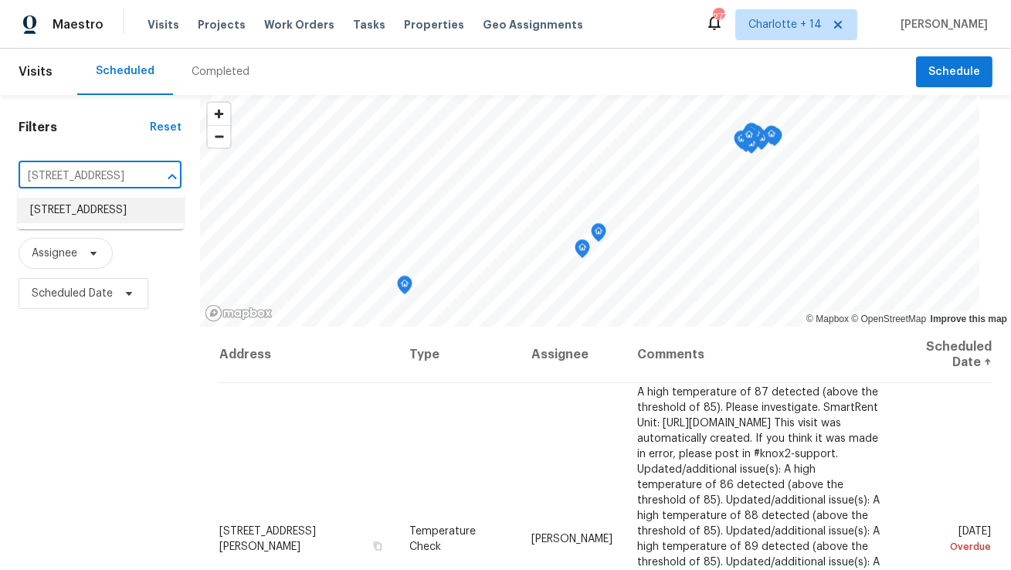
click at [102, 205] on li "2931 Two Lake Cir, Atlanta, GA 30349" at bounding box center [101, 210] width 166 height 25
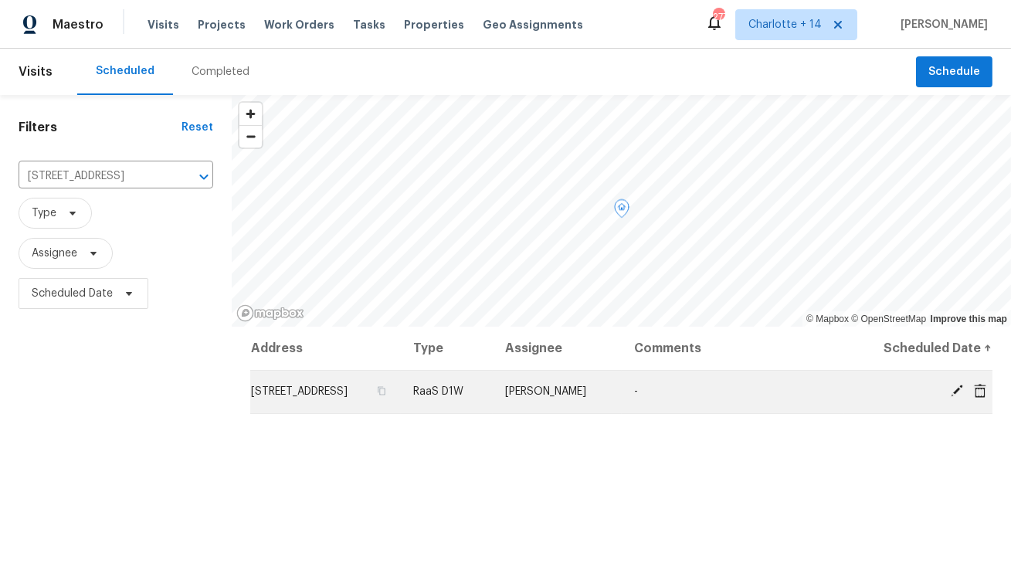
click at [980, 390] on icon at bounding box center [980, 390] width 12 height 14
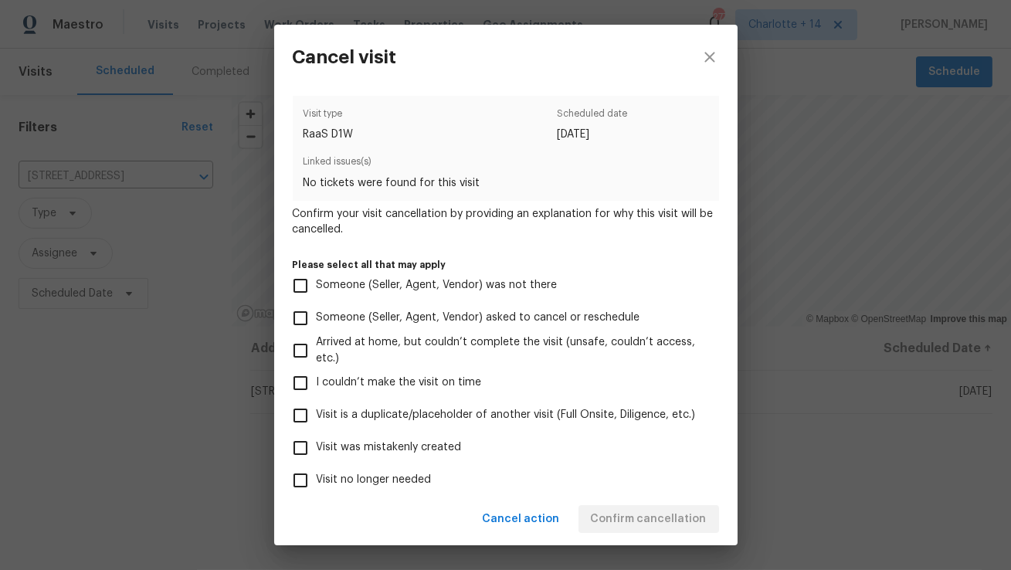
click at [395, 448] on span "Visit was mistakenly created" at bounding box center [389, 447] width 145 height 16
click at [317, 448] on input "Visit was mistakenly created" at bounding box center [300, 448] width 32 height 32
checkbox input "true"
click at [669, 518] on span "Confirm cancellation" at bounding box center [649, 519] width 116 height 19
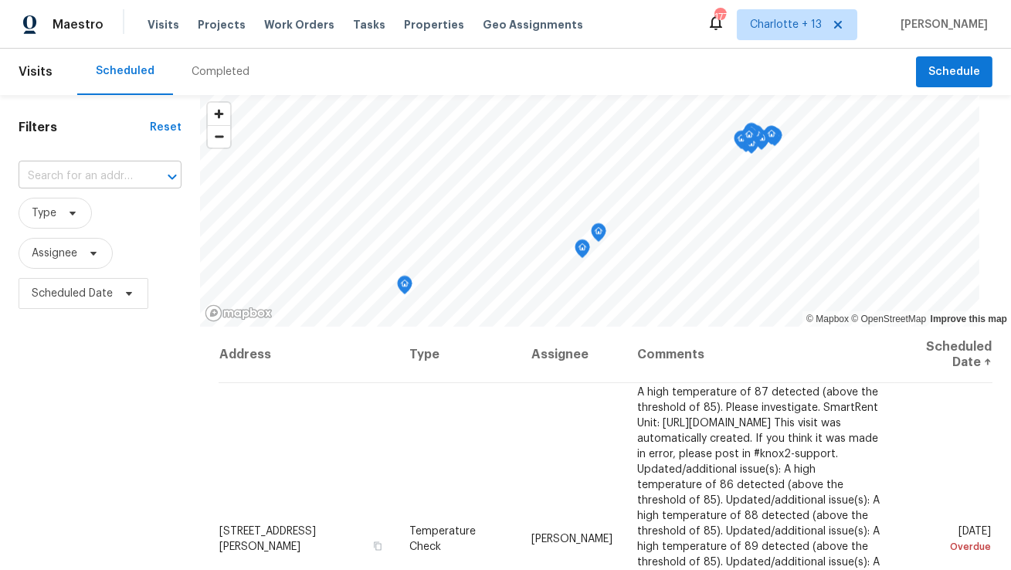
click at [86, 181] on input "text" at bounding box center [79, 176] width 120 height 24
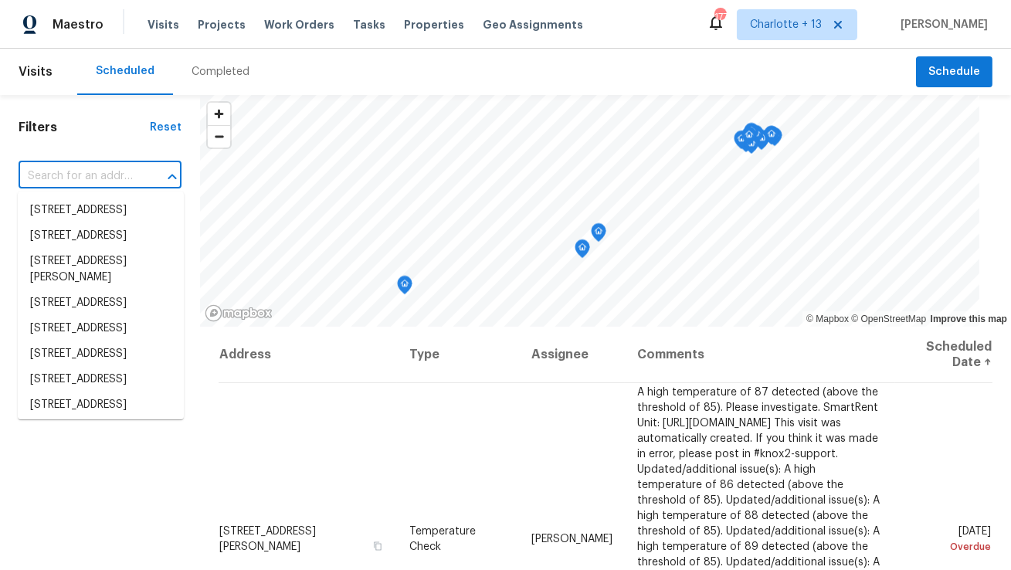
paste input "[STREET_ADDRESS]"
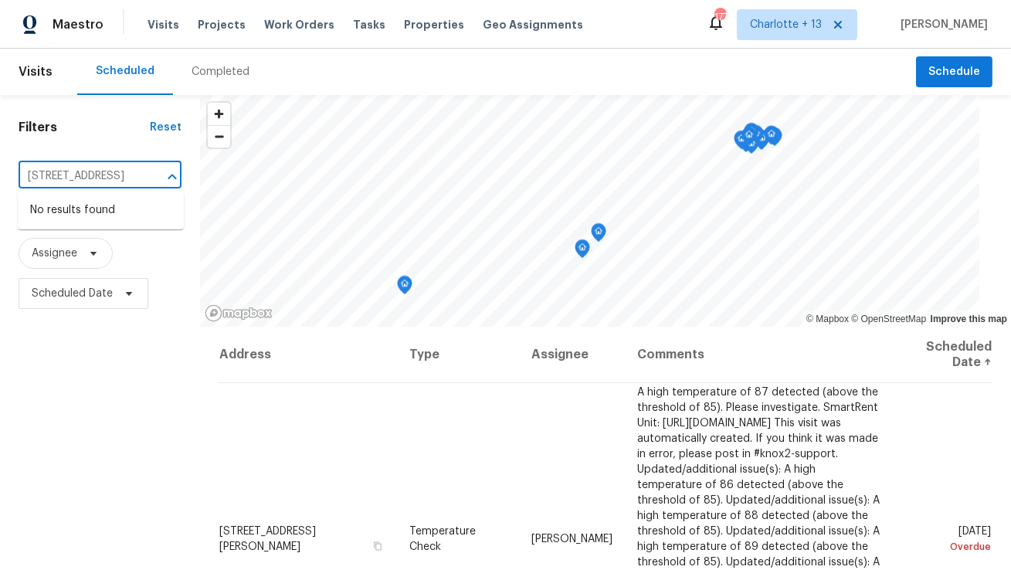
type input "[STREET_ADDRESS]"
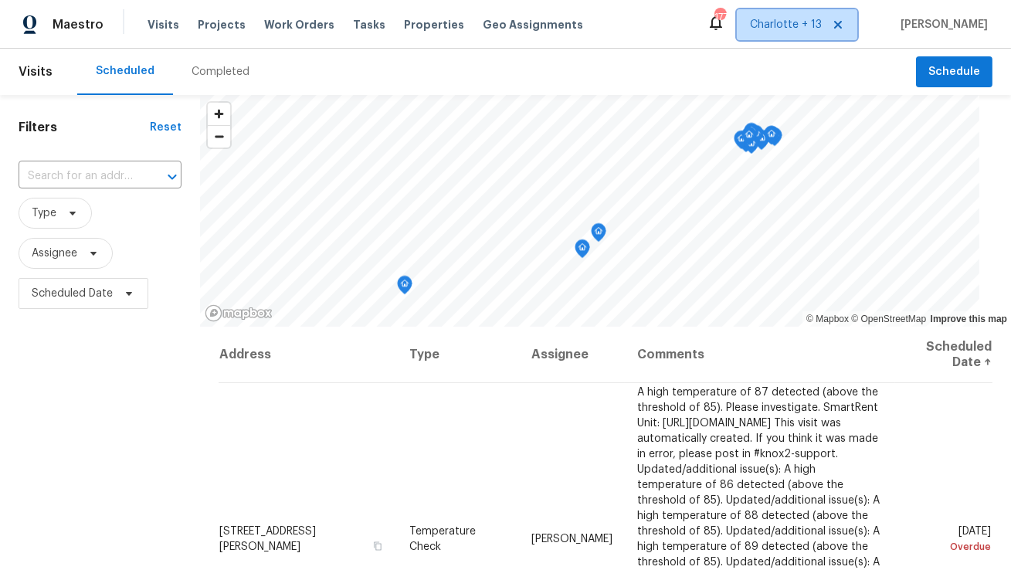
click at [808, 25] on span "Charlotte + 13" at bounding box center [786, 24] width 72 height 15
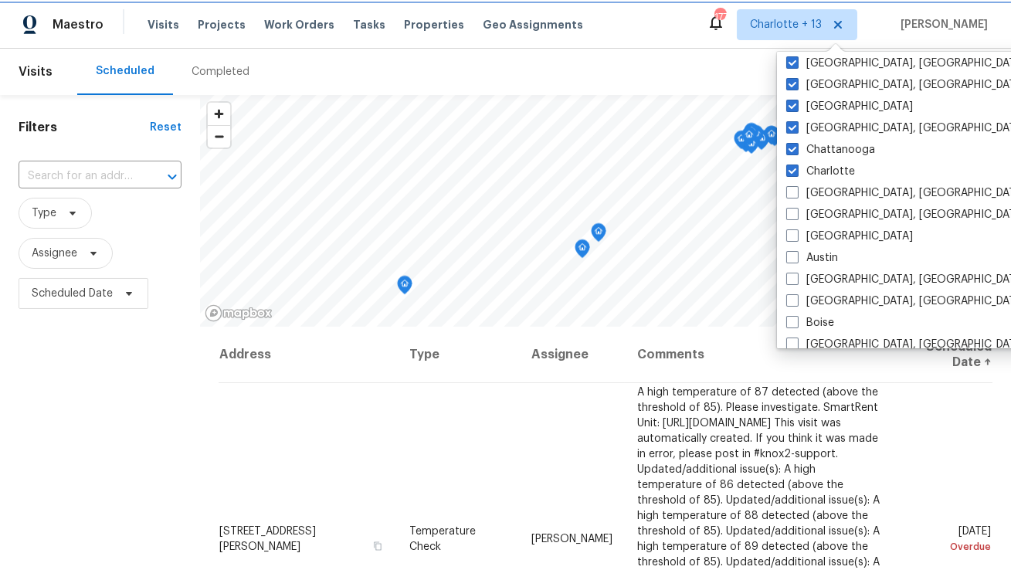
scroll to position [270, 0]
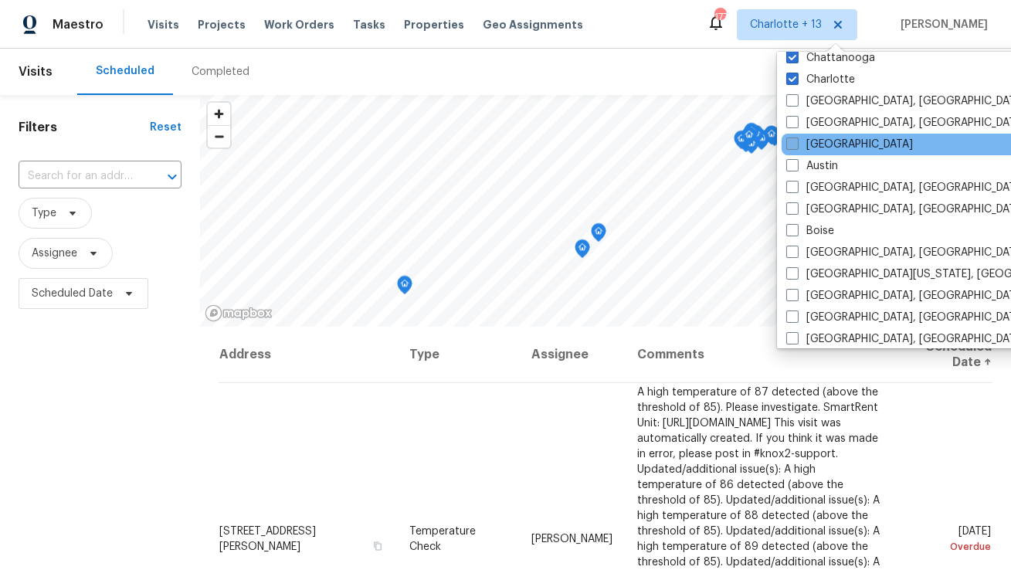
click at [822, 144] on label "Atlanta" at bounding box center [849, 144] width 127 height 15
click at [796, 144] on input "Atlanta" at bounding box center [791, 142] width 10 height 10
checkbox input "true"
click at [110, 176] on input "text" at bounding box center [79, 176] width 120 height 24
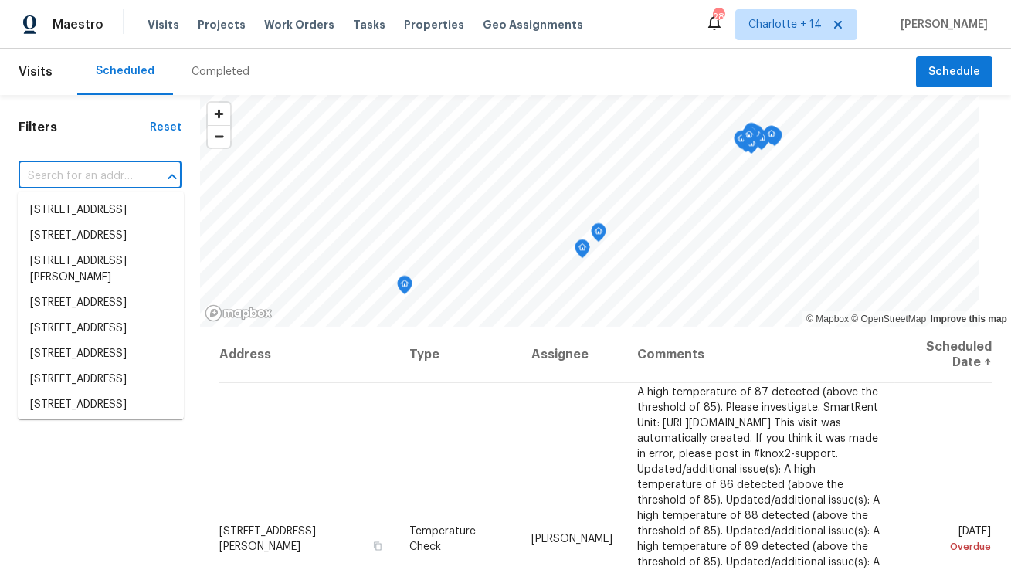
paste input "2839 Long Way"
type input "2839 Long Way"
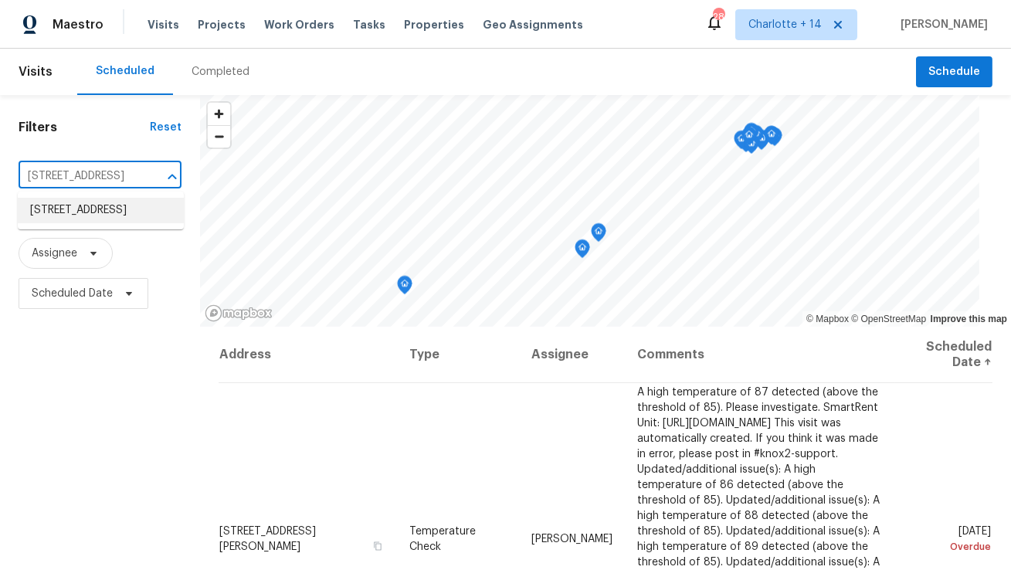
click at [103, 207] on li "2839 Long Way, Decatur, GA 30032" at bounding box center [101, 210] width 166 height 25
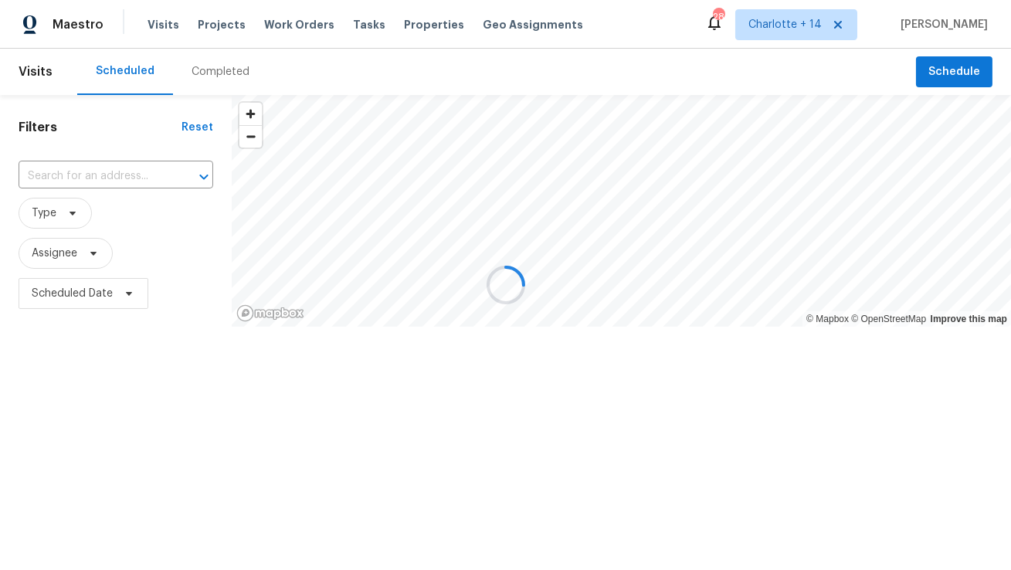
type input "2839 Long Way, Decatur, GA 30032"
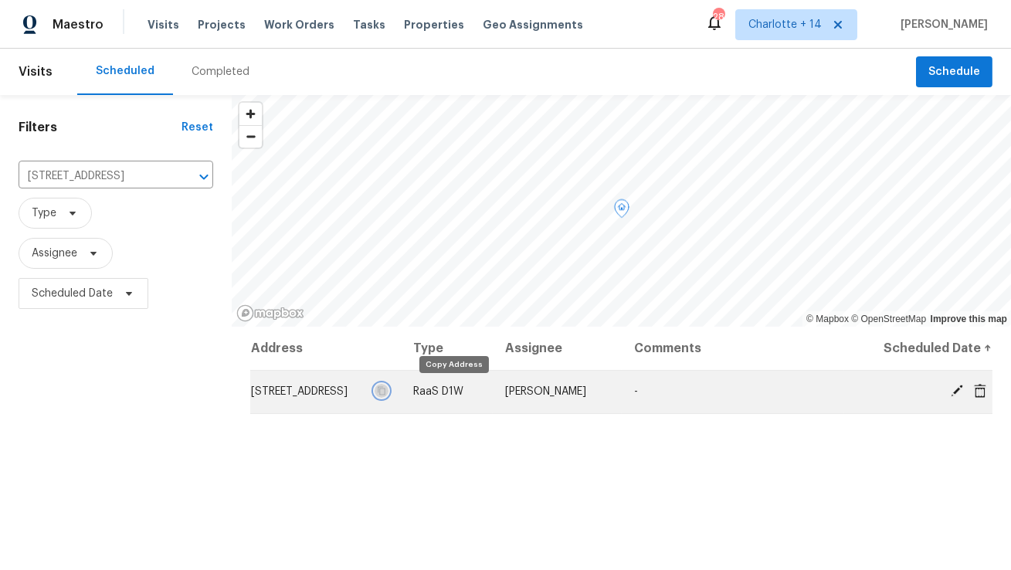
click at [386, 391] on icon "button" at bounding box center [381, 390] width 9 height 9
click at [977, 395] on icon at bounding box center [980, 390] width 12 height 14
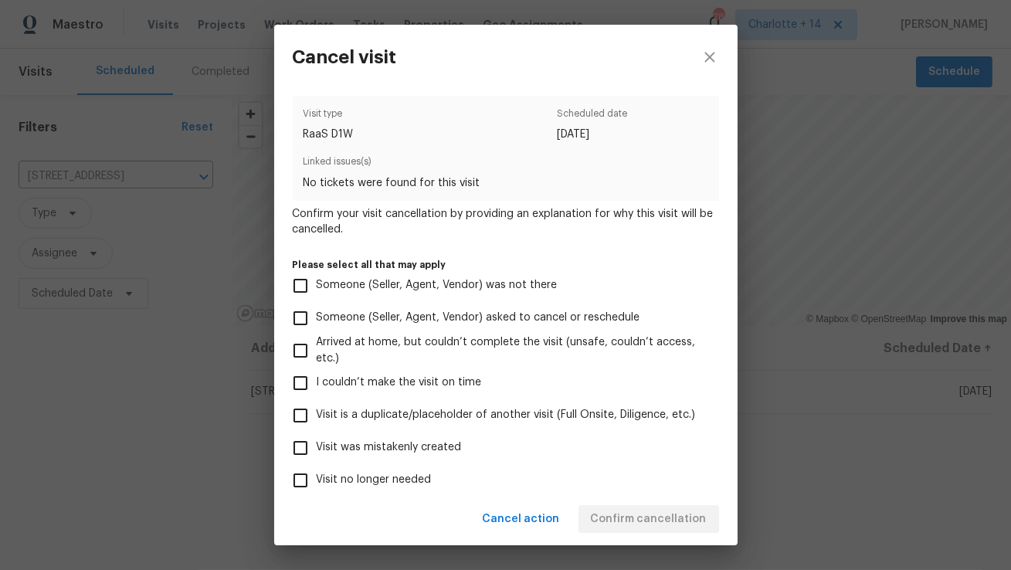
click at [412, 438] on label "Visit was mistakenly created" at bounding box center [495, 448] width 422 height 32
click at [317, 438] on input "Visit was mistakenly created" at bounding box center [300, 448] width 32 height 32
checkbox input "true"
click at [620, 519] on span "Confirm cancellation" at bounding box center [649, 519] width 116 height 19
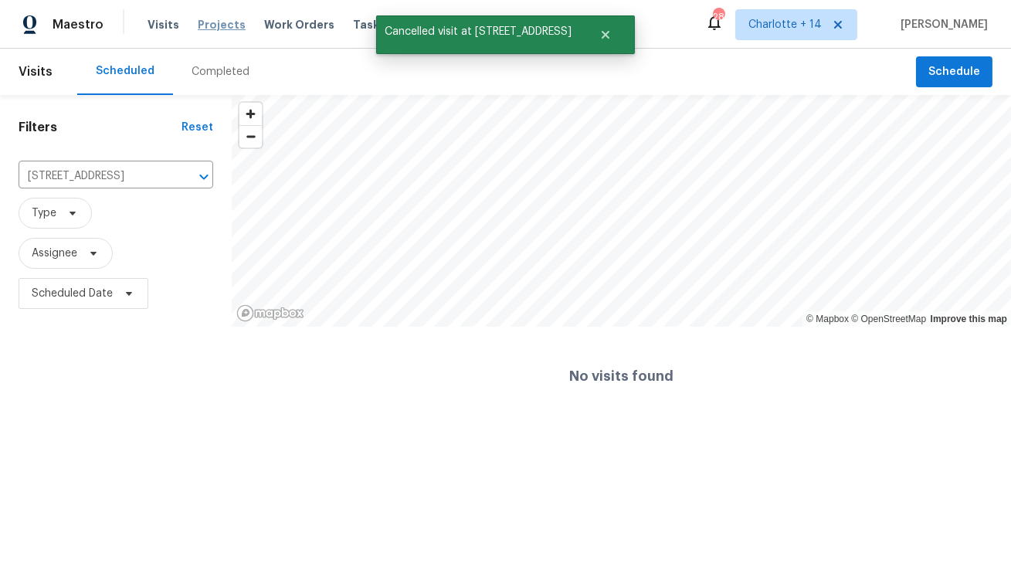
click at [203, 29] on span "Projects" at bounding box center [222, 24] width 48 height 15
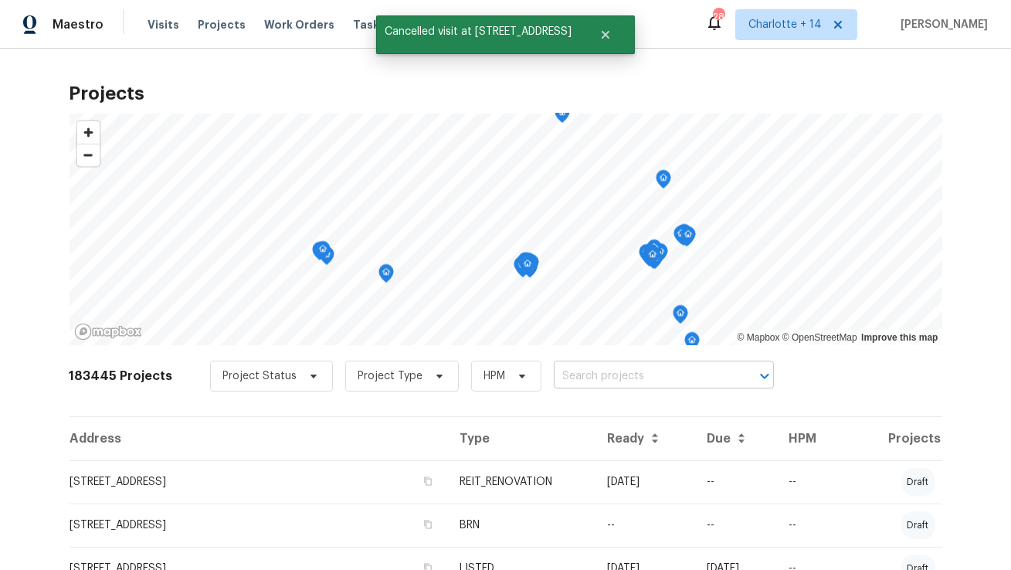
click at [568, 381] on input "text" at bounding box center [642, 376] width 177 height 24
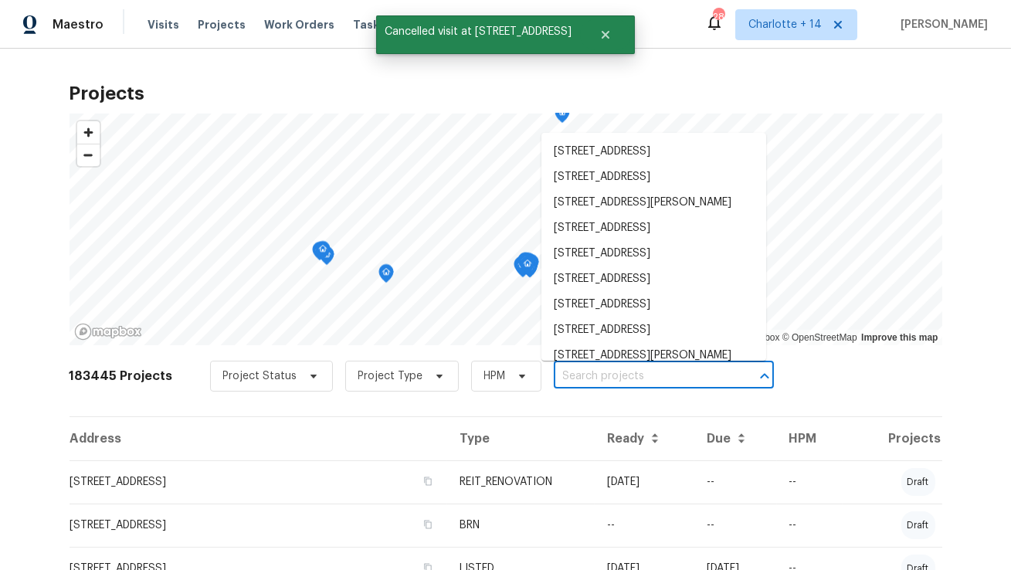
paste input "2839 Long Way, Decatur, GA 30032"
type input "2839 Long Way, Decatur, GA 30032"
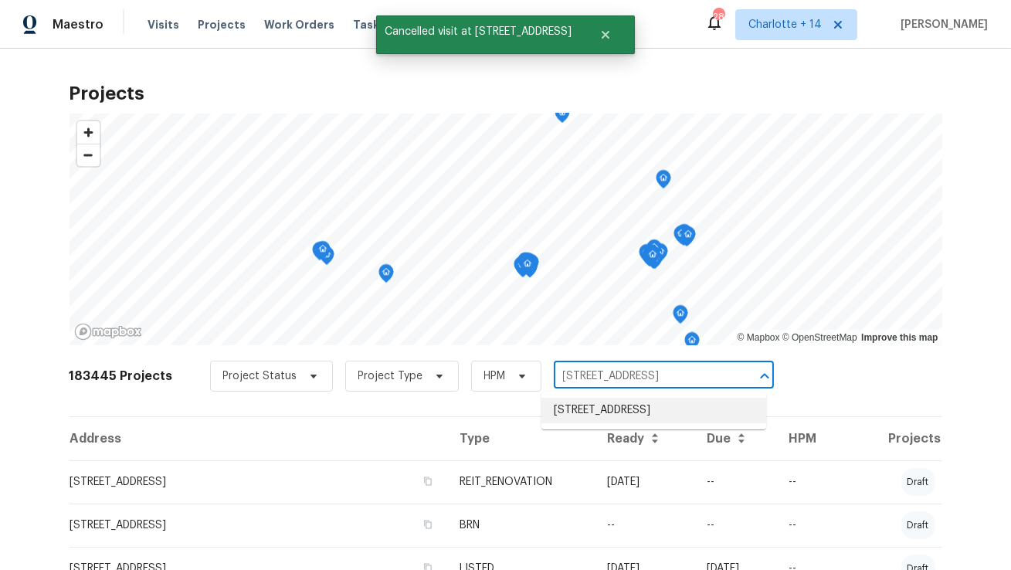
click at [588, 410] on li "2839 Long Way, Decatur, GA 30032" at bounding box center [653, 410] width 225 height 25
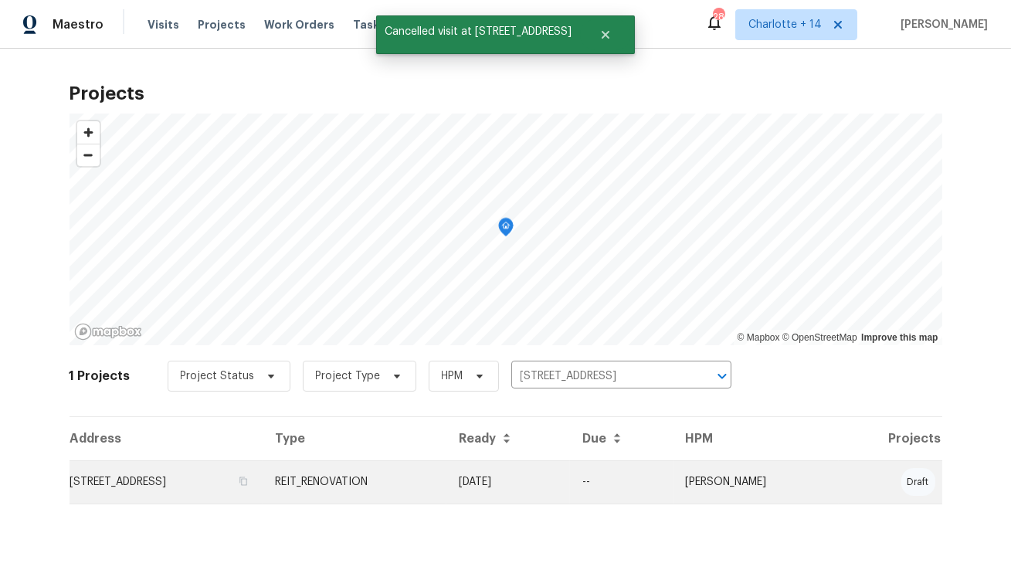
click at [183, 470] on td "2839 Long Way, Decatur, GA 30032" at bounding box center [166, 481] width 194 height 43
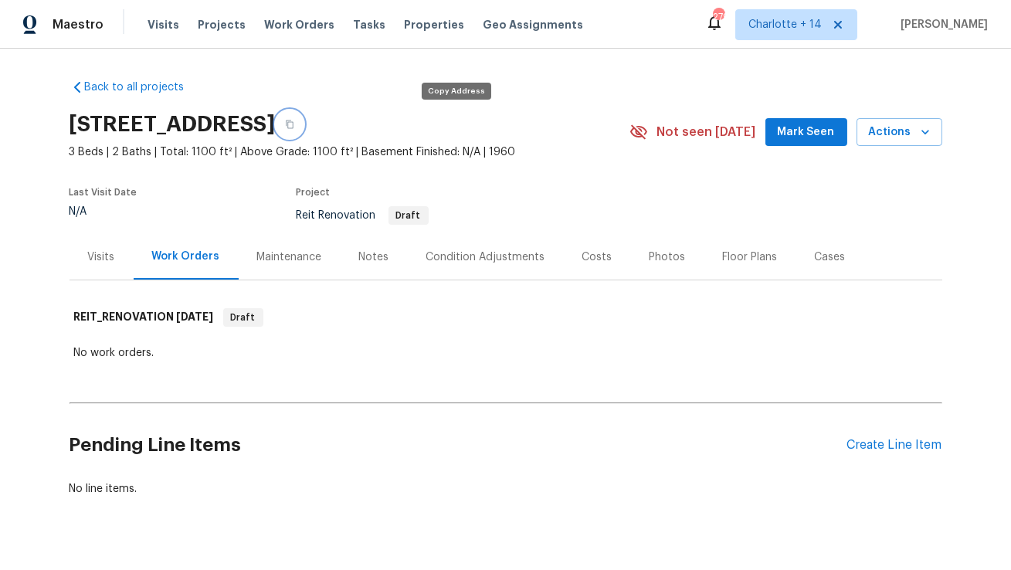
click at [294, 124] on icon "button" at bounding box center [289, 124] width 9 height 9
click at [166, 23] on span "Visits" at bounding box center [163, 24] width 32 height 15
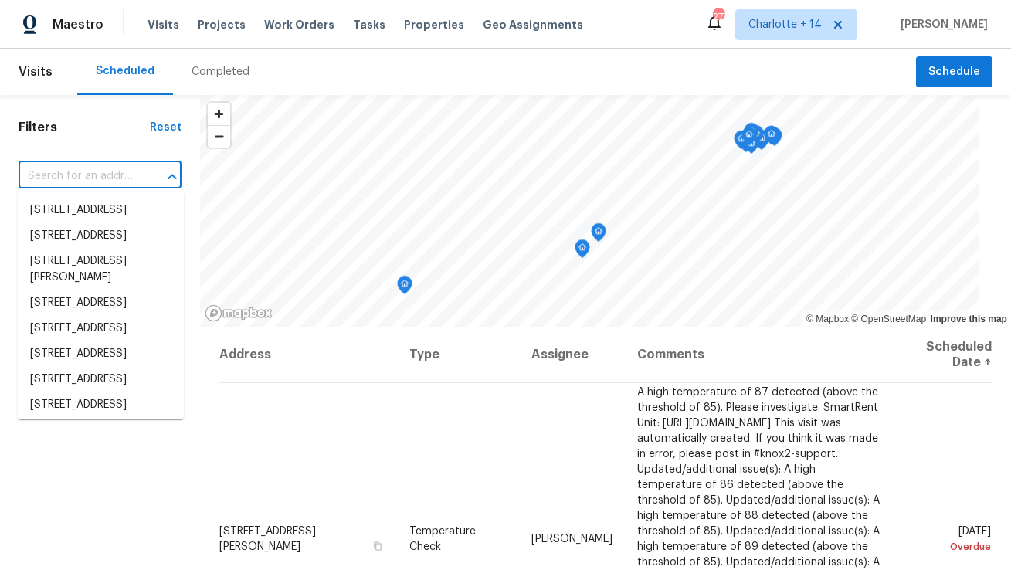
click at [59, 182] on input "text" at bounding box center [79, 176] width 120 height 24
paste input "3032"
type input "3032"
paste input "7219 Willowtex Dr"
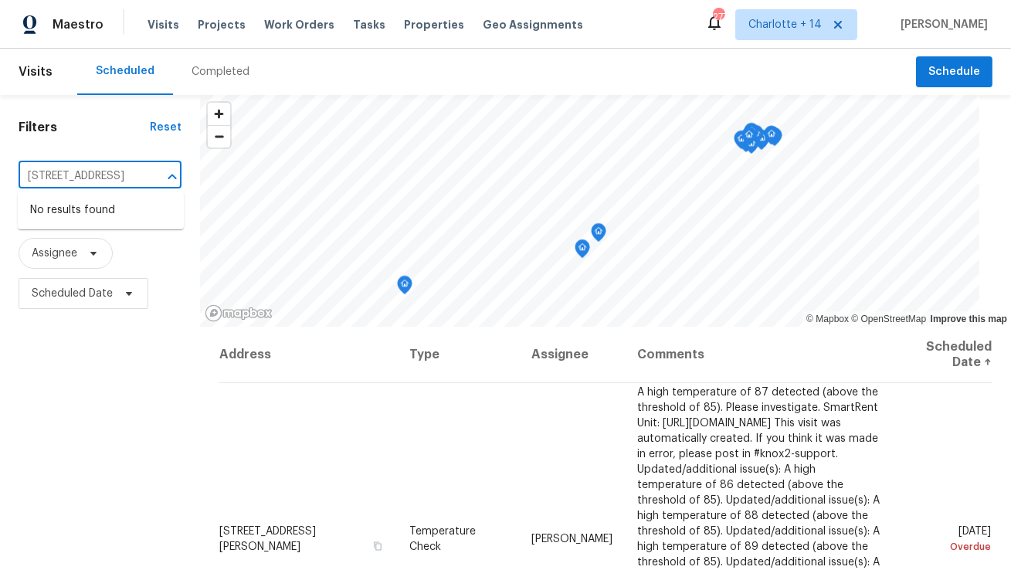
type input "7219 Willowtex Dr"
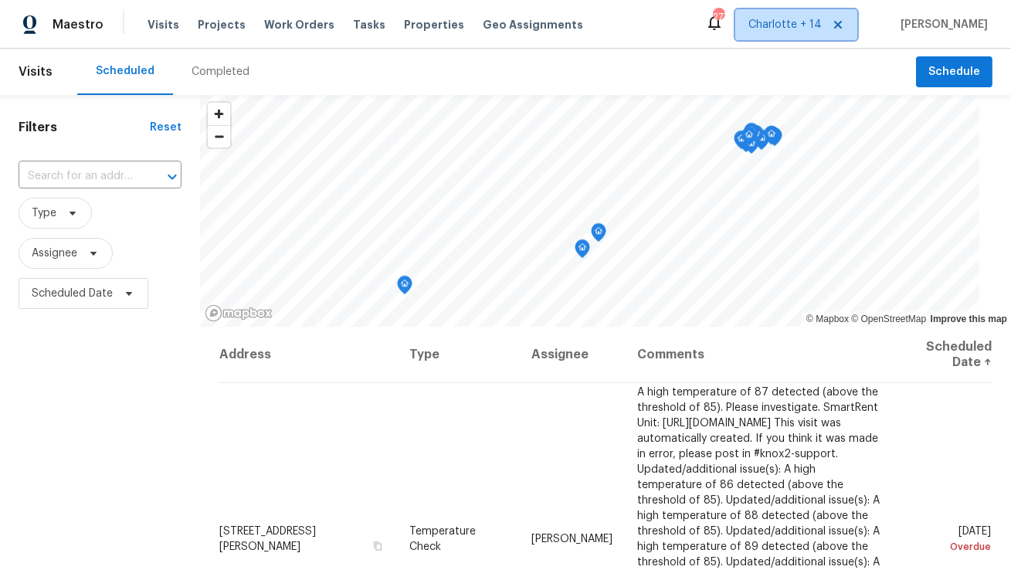
click at [812, 32] on span "Charlotte + 14" at bounding box center [796, 24] width 122 height 31
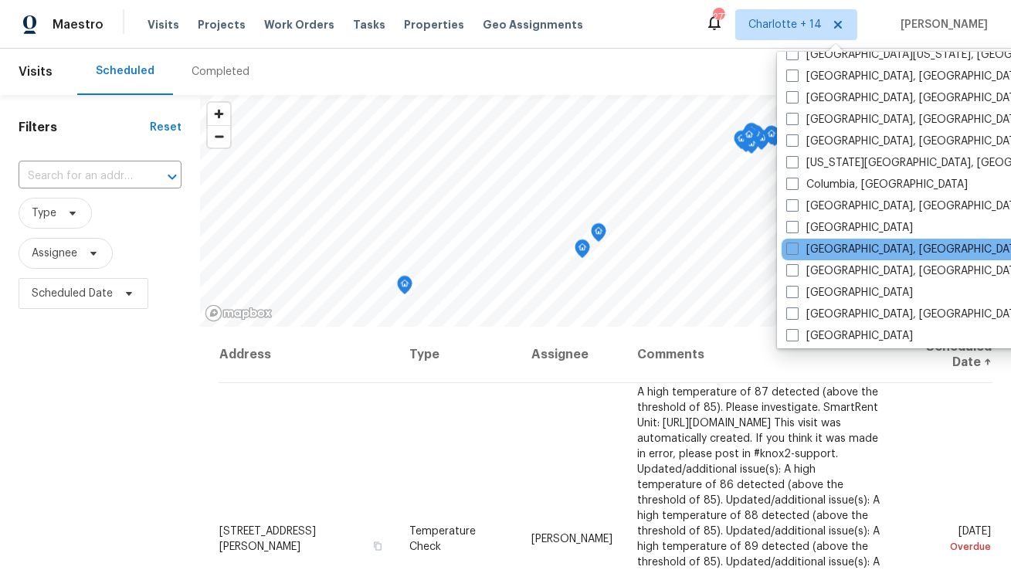
scroll to position [491, 0]
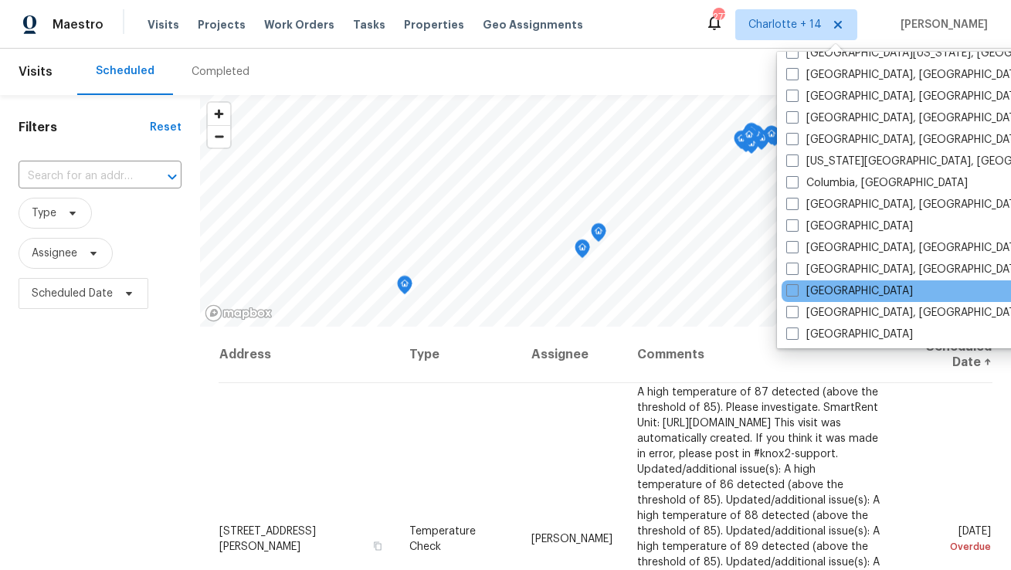
click at [831, 300] on div "Houston" at bounding box center [936, 291] width 311 height 22
click at [822, 283] on label "Houston" at bounding box center [849, 290] width 127 height 15
click at [796, 283] on input "Houston" at bounding box center [791, 288] width 10 height 10
checkbox input "true"
click at [93, 171] on input "text" at bounding box center [79, 176] width 120 height 24
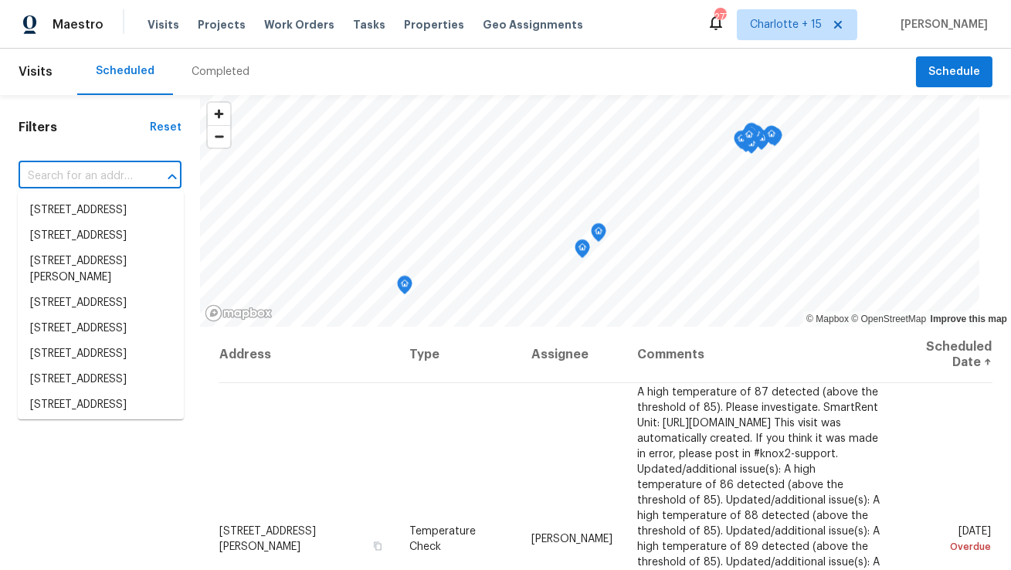
paste input "7219 Willowtex Dr"
type input "7219 Willowtex Dr"
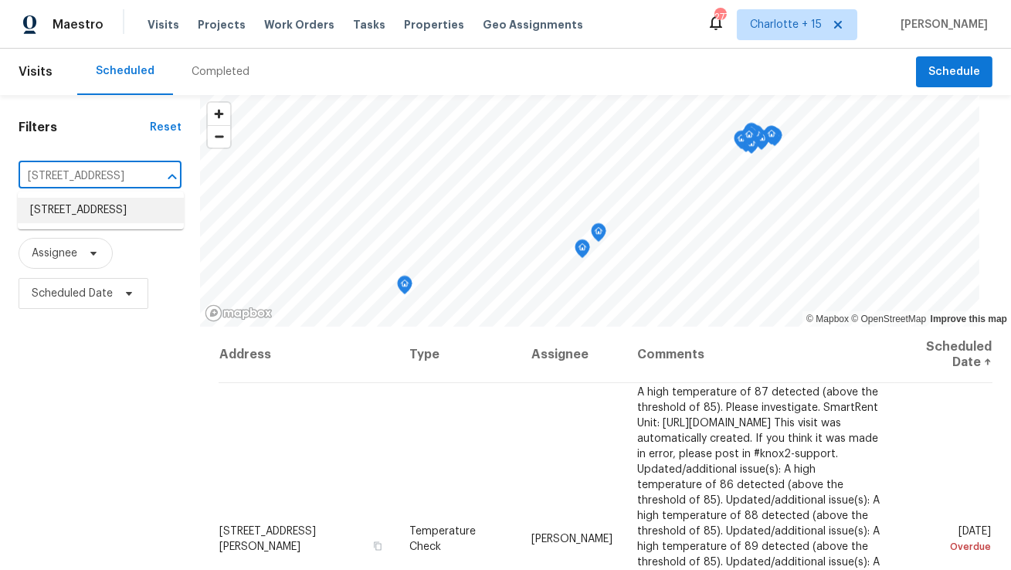
click at [89, 210] on li "7219 Willowtex Dr, Humble, TX 77396" at bounding box center [101, 210] width 166 height 25
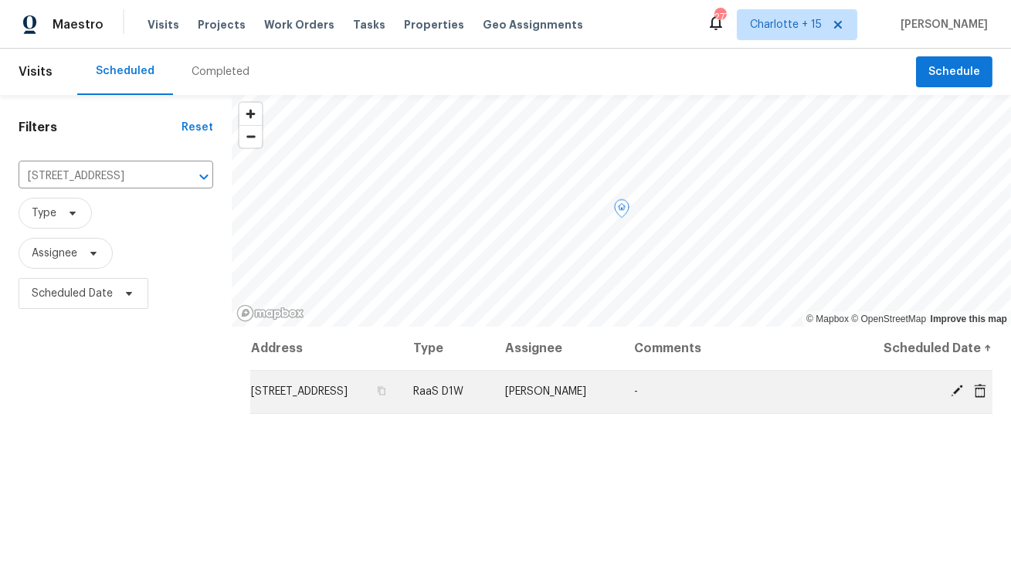
click at [983, 392] on icon at bounding box center [980, 390] width 12 height 14
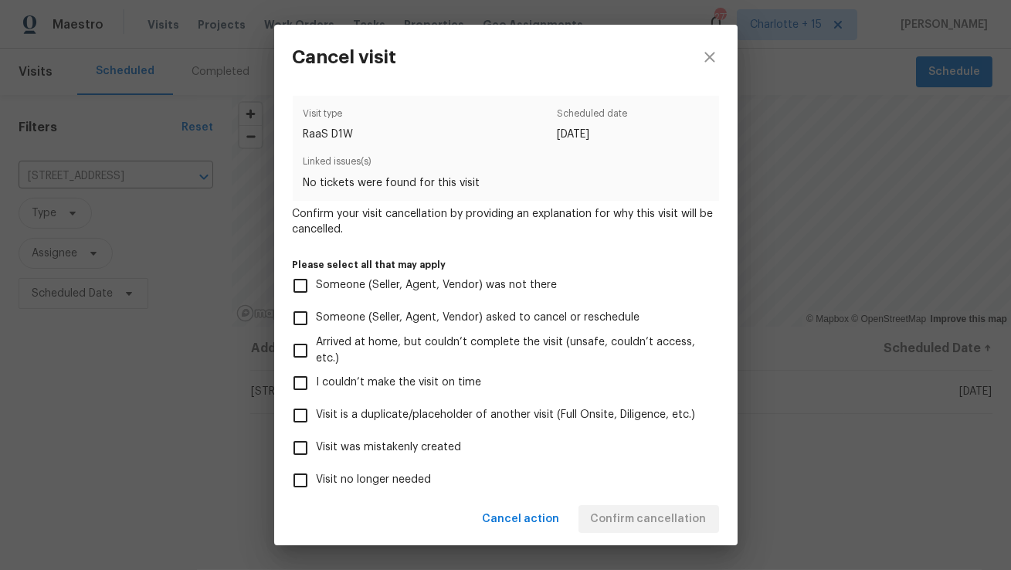
click at [388, 453] on span "Visit was mistakenly created" at bounding box center [389, 447] width 145 height 16
click at [317, 453] on input "Visit was mistakenly created" at bounding box center [300, 448] width 32 height 32
checkbox input "true"
click at [658, 527] on span "Confirm cancellation" at bounding box center [649, 519] width 116 height 19
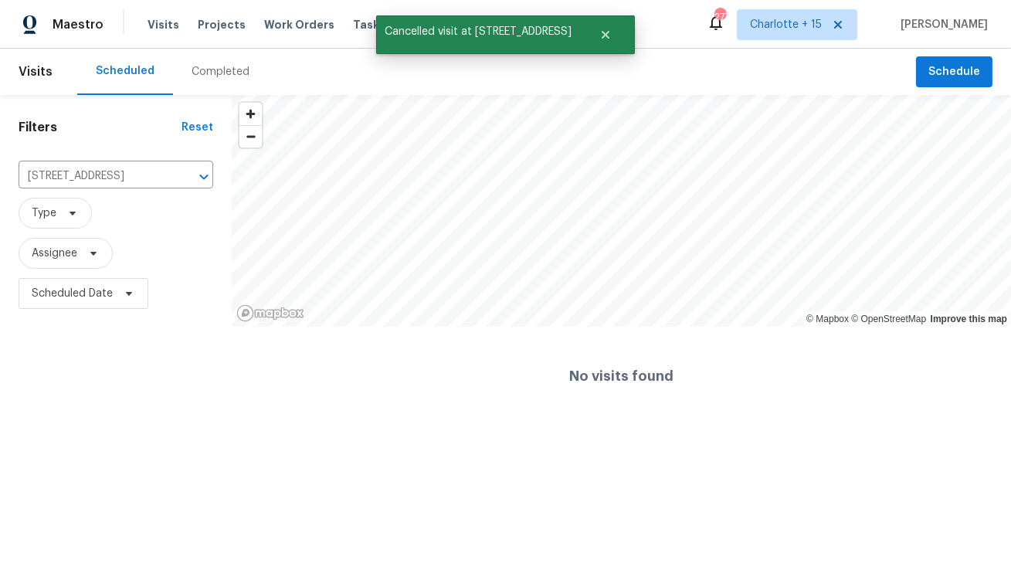
click at [215, 33] on div "Visits Projects Work Orders Tasks Properties Geo Assignments" at bounding box center [374, 24] width 454 height 31
click at [225, 18] on span "Projects" at bounding box center [222, 24] width 48 height 15
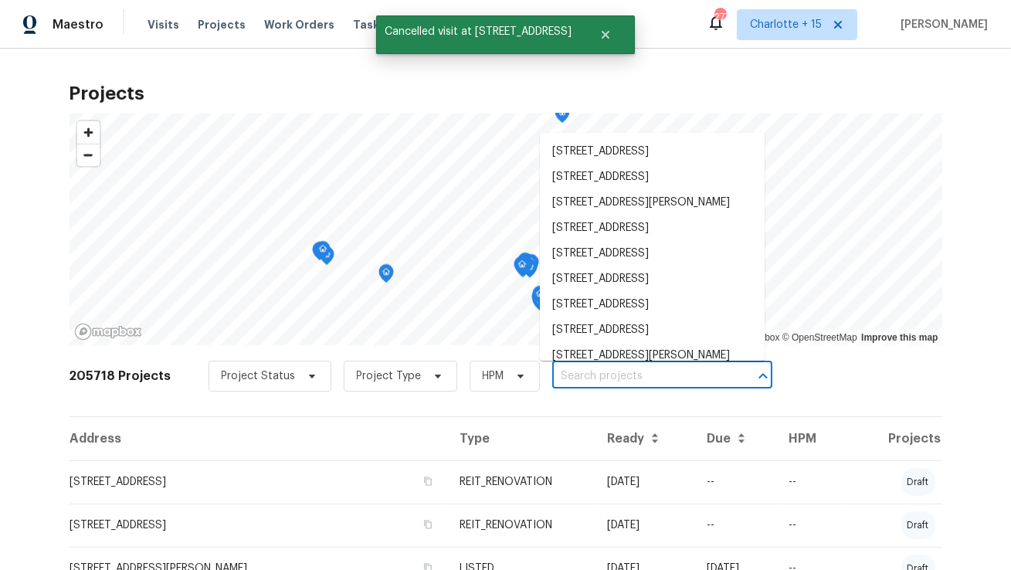
click at [594, 373] on input "text" at bounding box center [640, 376] width 177 height 24
paste input "7219 Willowtex Dr"
type input "7219 Willowtex Dr"
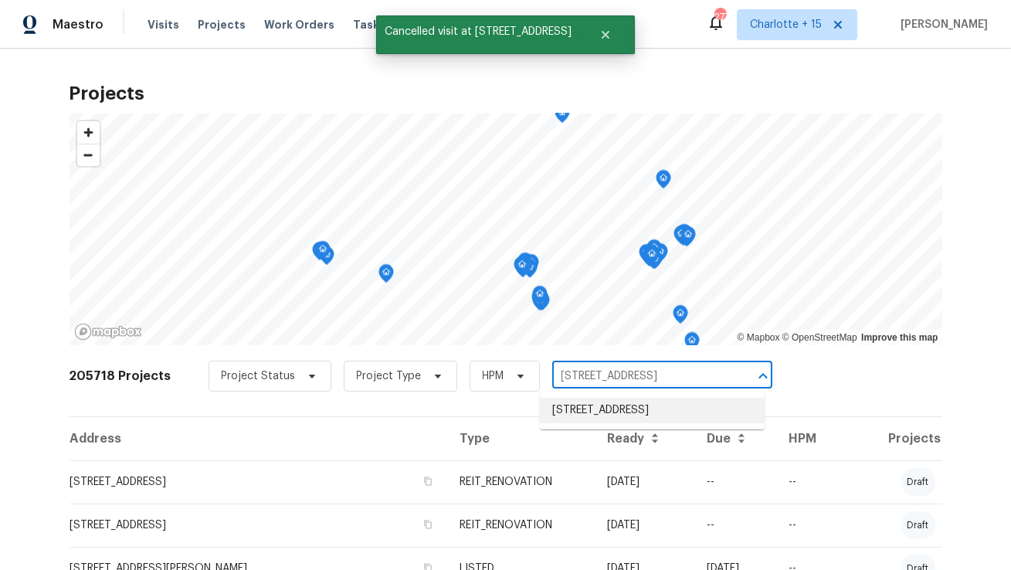
click at [587, 418] on li "7219 Willowtex Dr, Humble, TX 77396" at bounding box center [652, 410] width 225 height 25
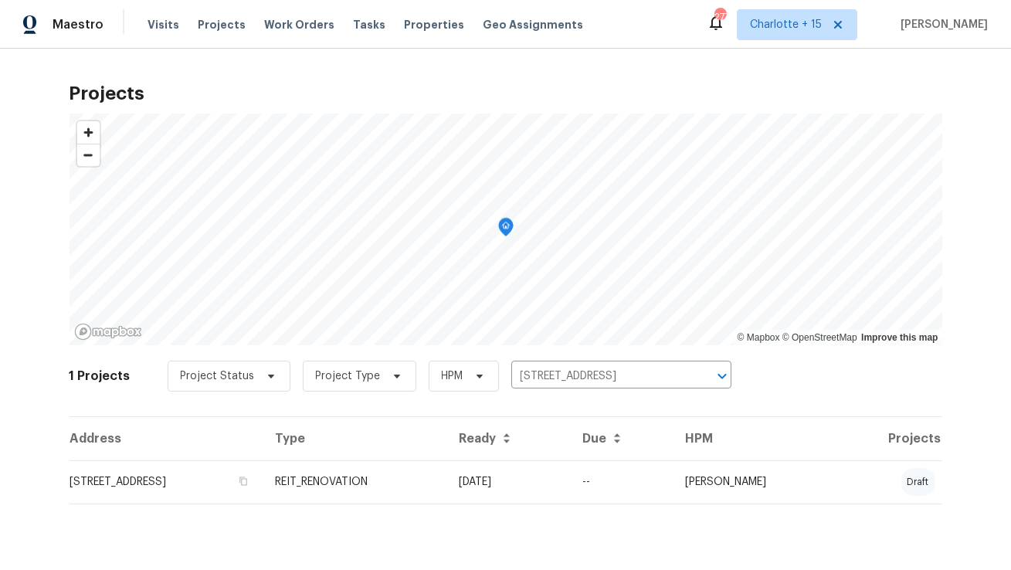
click at [198, 475] on td "7219 Willowtex Dr, Humble, TX 77396" at bounding box center [166, 481] width 194 height 43
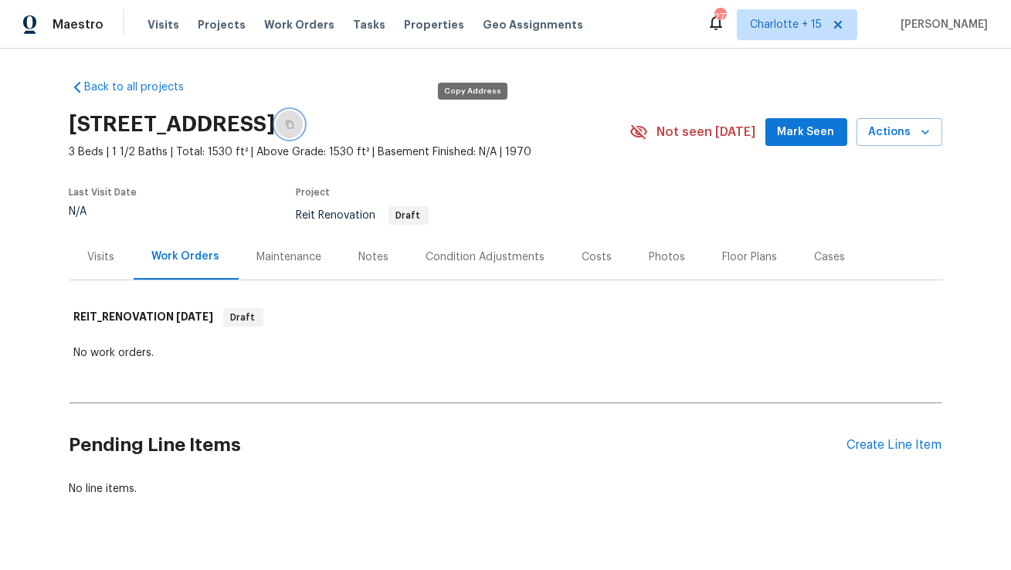
click at [293, 122] on icon "button" at bounding box center [290, 124] width 8 height 8
click at [205, 27] on span "Projects" at bounding box center [222, 24] width 48 height 15
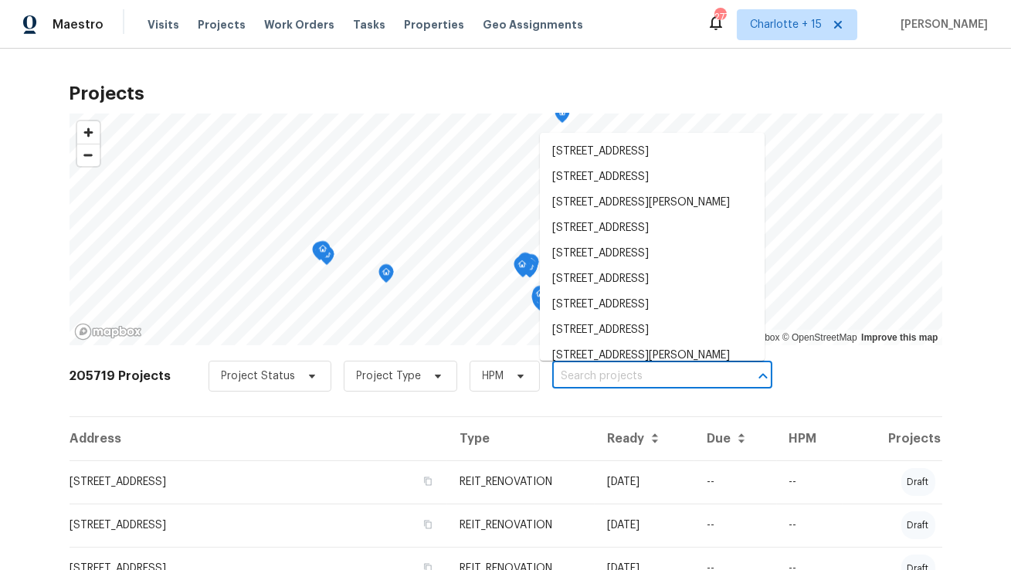
click at [552, 375] on input "text" at bounding box center [640, 376] width 177 height 24
paste input "2931 Two Lake Cir"
type input "2931 Two Lake Cir"
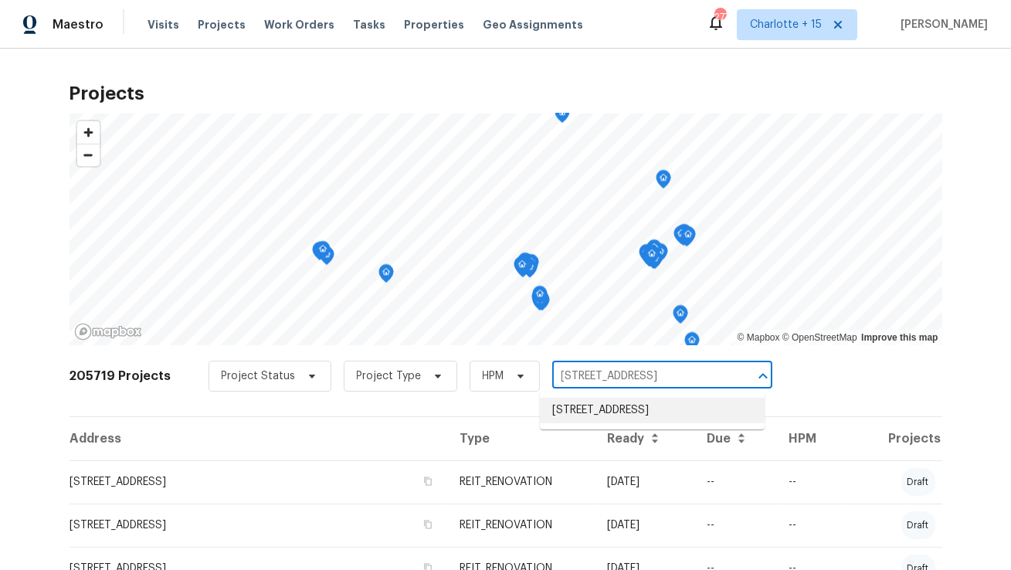
click at [581, 408] on li "2931 Two Lake Cir, Atlanta, GA 30349" at bounding box center [652, 410] width 225 height 25
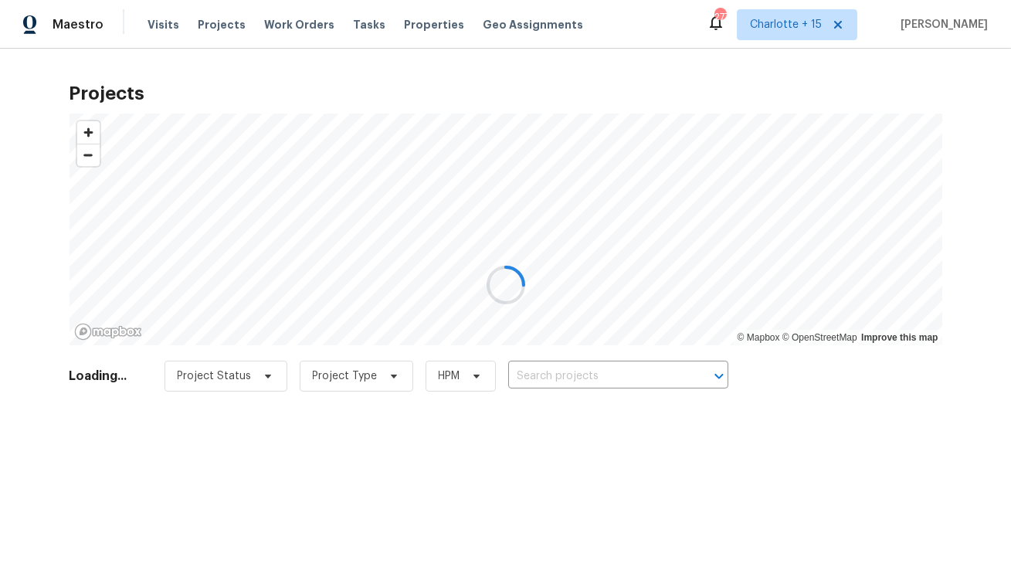
type input "2931 Two Lake Cir, Atlanta, GA 30349"
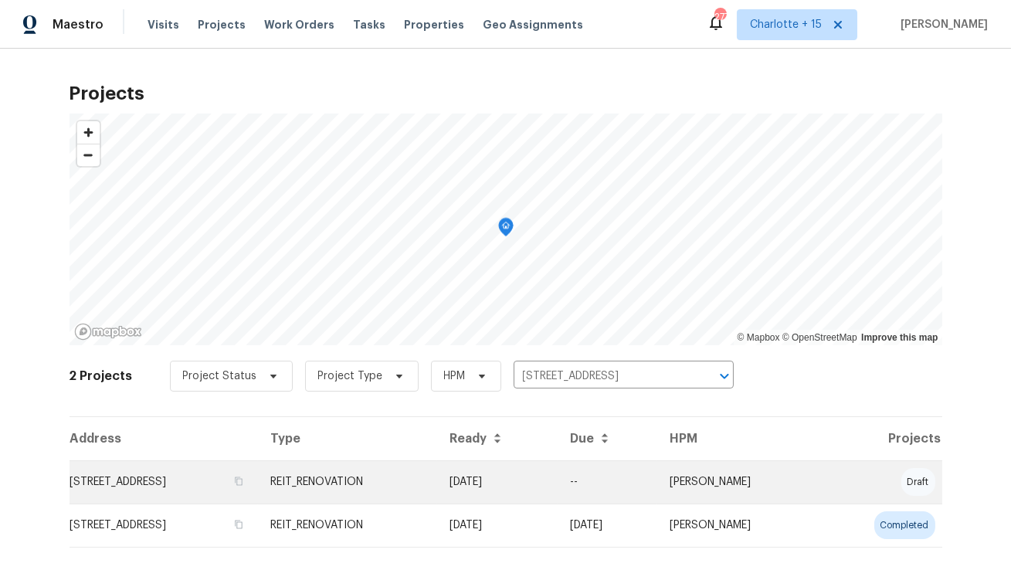
click at [116, 488] on td "2931 Two Lake Cir, Atlanta, GA 30349" at bounding box center [163, 481] width 188 height 43
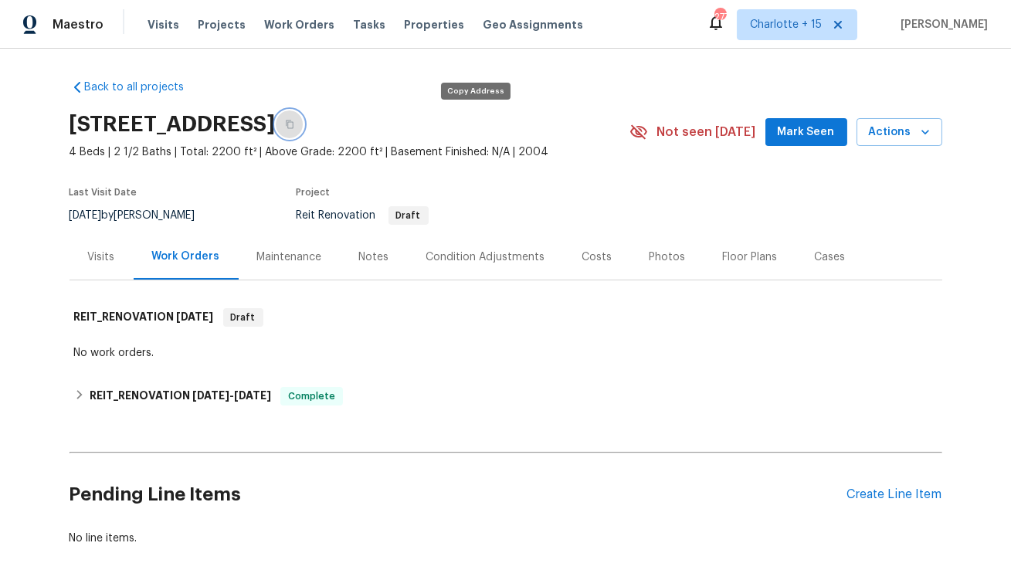
click at [294, 124] on icon "button" at bounding box center [289, 124] width 9 height 9
